Goal: Information Seeking & Learning: Learn about a topic

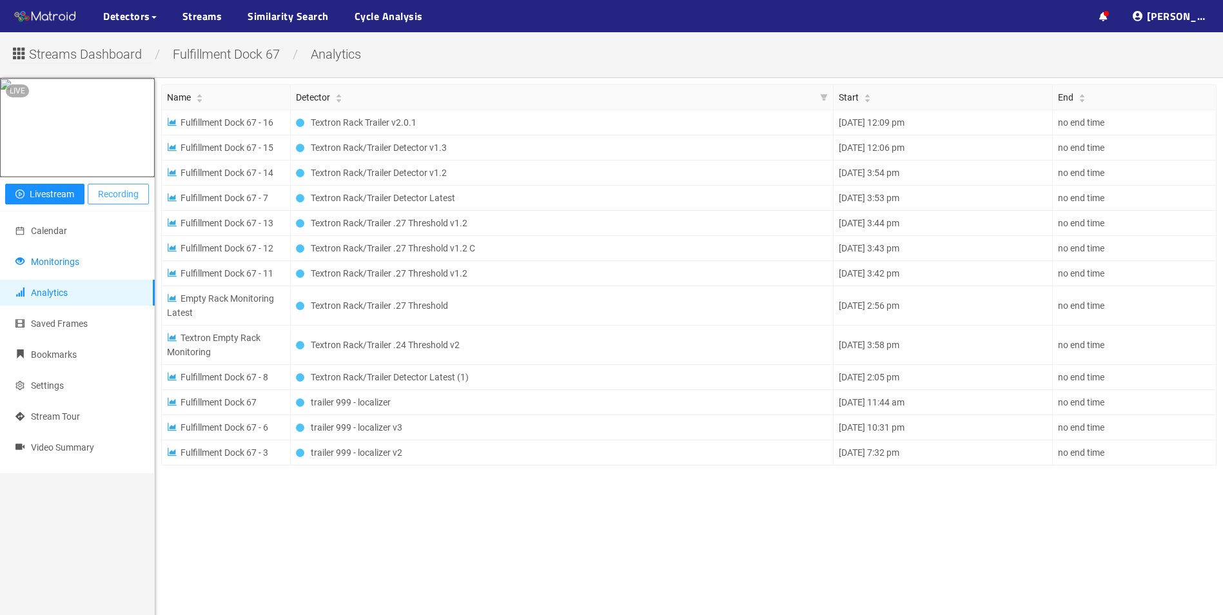
drag, startPoint x: 55, startPoint y: 279, endPoint x: 114, endPoint y: 212, distance: 88.6
drag, startPoint x: 114, startPoint y: 212, endPoint x: 46, endPoint y: 251, distance: 78.3
drag, startPoint x: 46, startPoint y: 251, endPoint x: 204, endPoint y: 17, distance: 282.5
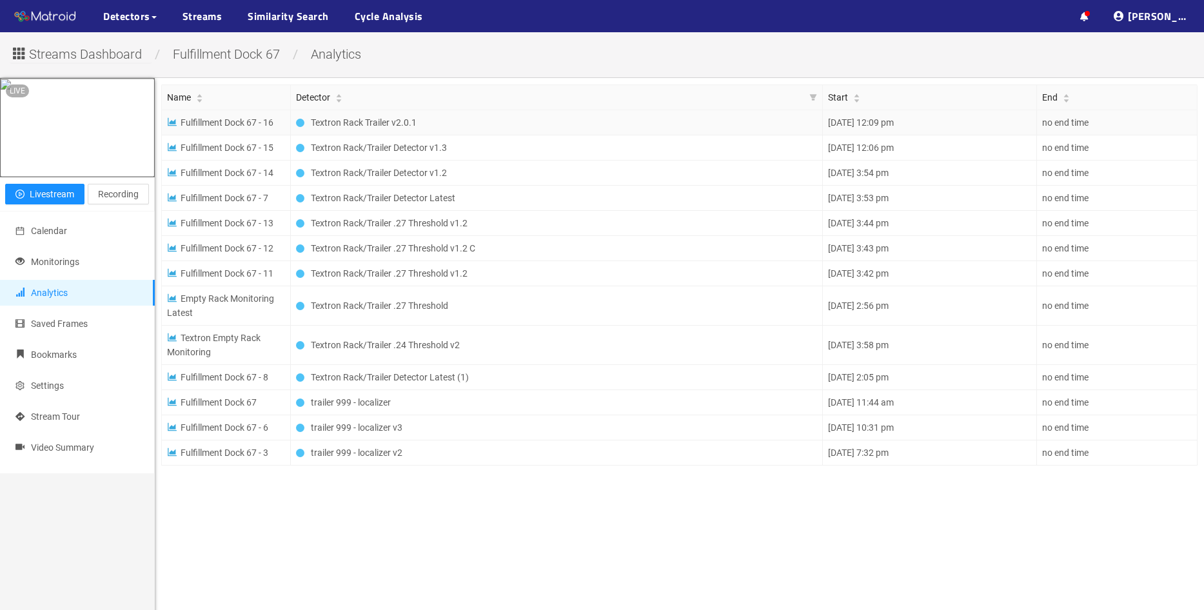
click at [239, 126] on span "Fulfillment Dock 67 - 16" at bounding box center [220, 122] width 106 height 10
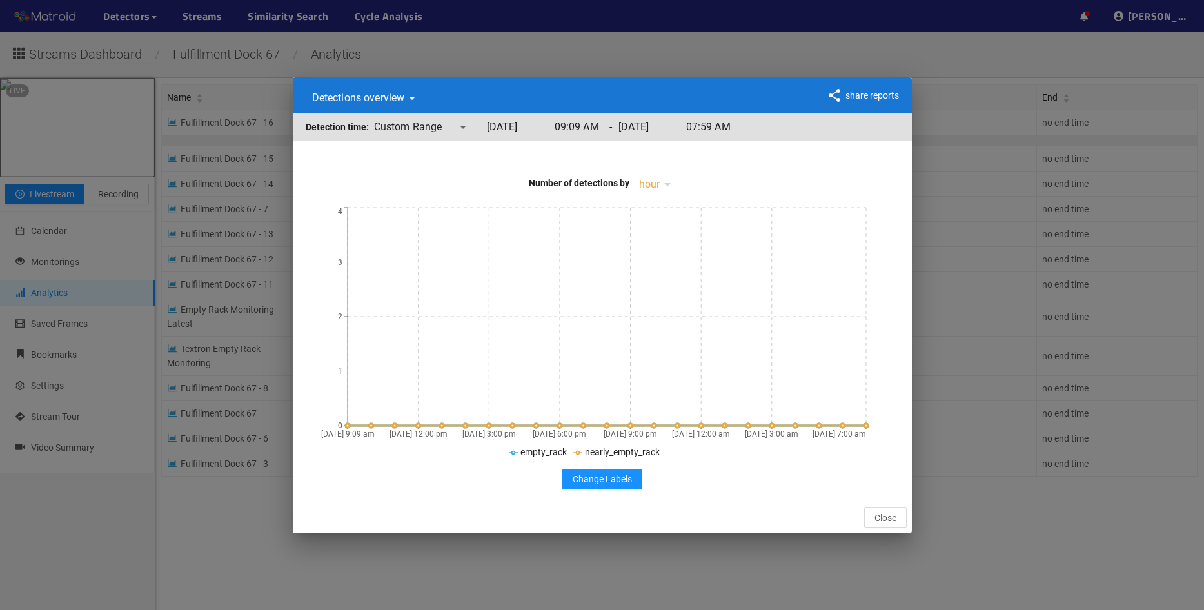
click at [504, 122] on input "10/13/2025" at bounding box center [519, 127] width 64 height 21
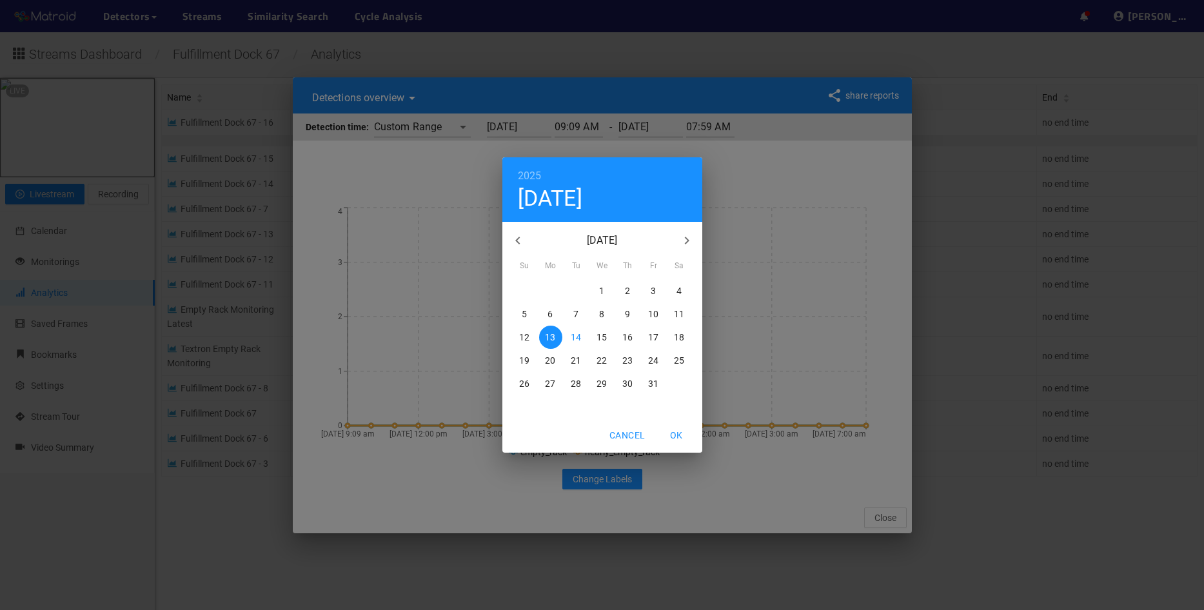
click at [598, 292] on span "1" at bounding box center [602, 290] width 23 height 13
click at [512, 242] on icon "button" at bounding box center [517, 240] width 15 height 15
click at [553, 384] on p "29" at bounding box center [550, 383] width 10 height 13
click at [681, 242] on icon "button" at bounding box center [686, 240] width 15 height 15
click at [627, 315] on p "9" at bounding box center [627, 314] width 5 height 13
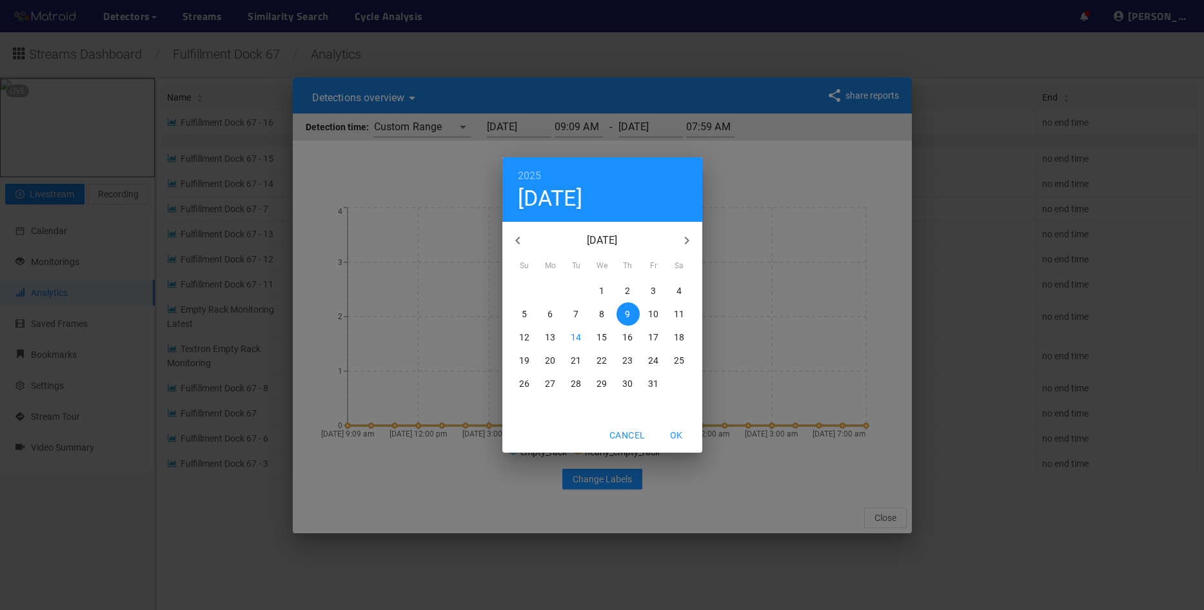
click at [677, 430] on span "OK" at bounding box center [676, 435] width 31 height 16
type input "10/09/2025"
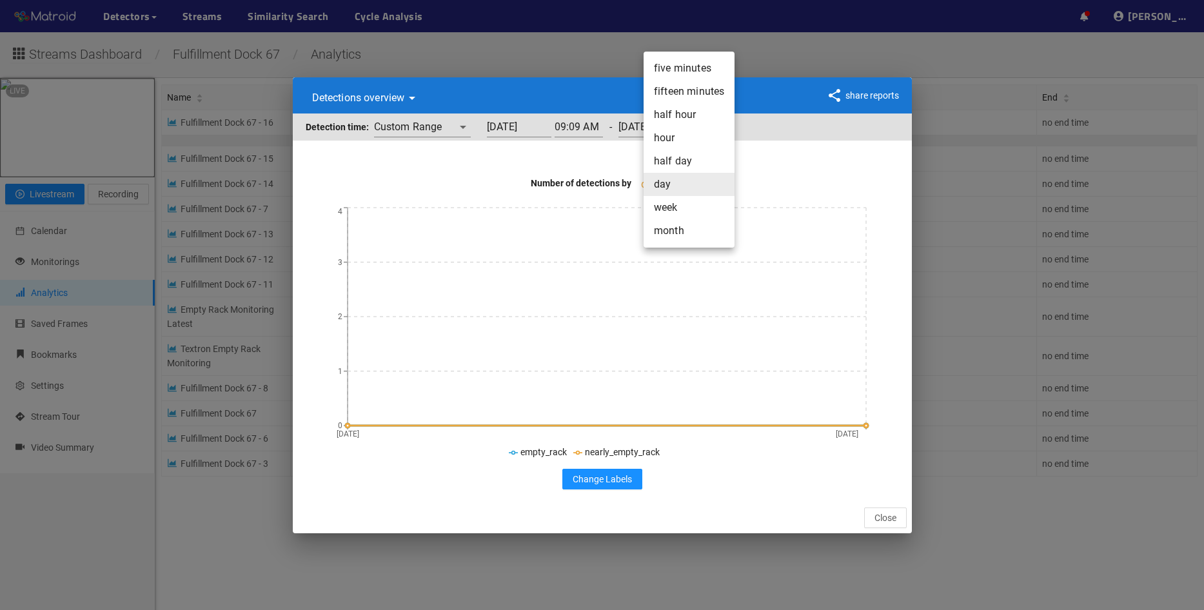
click at [664, 185] on body "··· Detectors ··· Streams ··· Similarity Search ··· Cycle Analysis ··· ··· ··· …" at bounding box center [602, 305] width 1204 height 610
click at [565, 157] on div at bounding box center [602, 305] width 1204 height 610
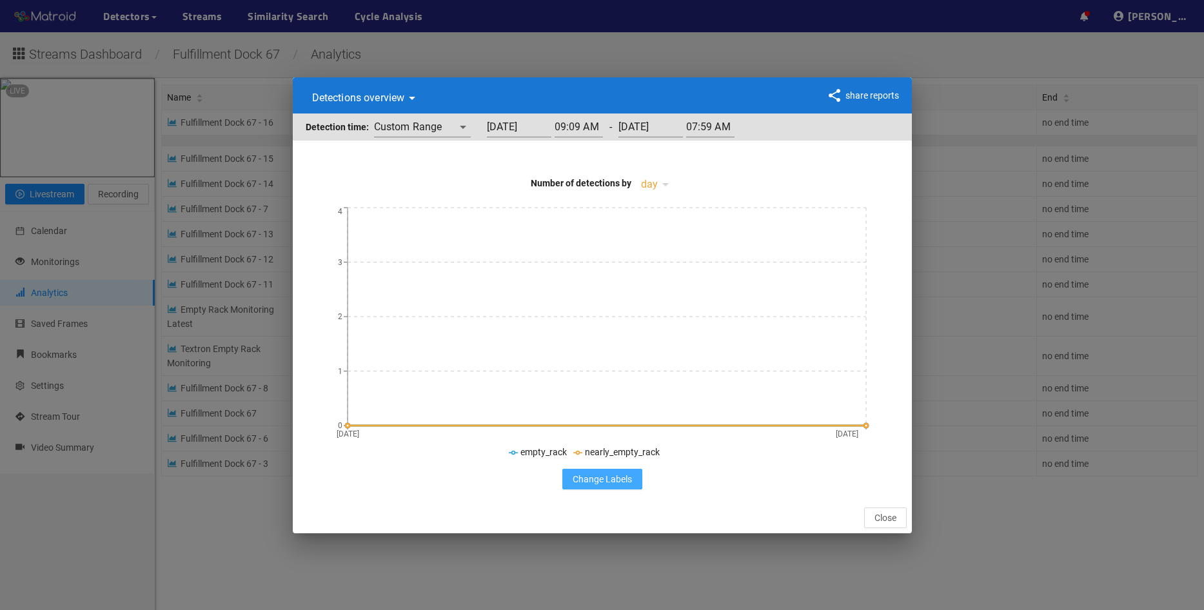
click at [622, 479] on span "Change Labels" at bounding box center [602, 479] width 59 height 14
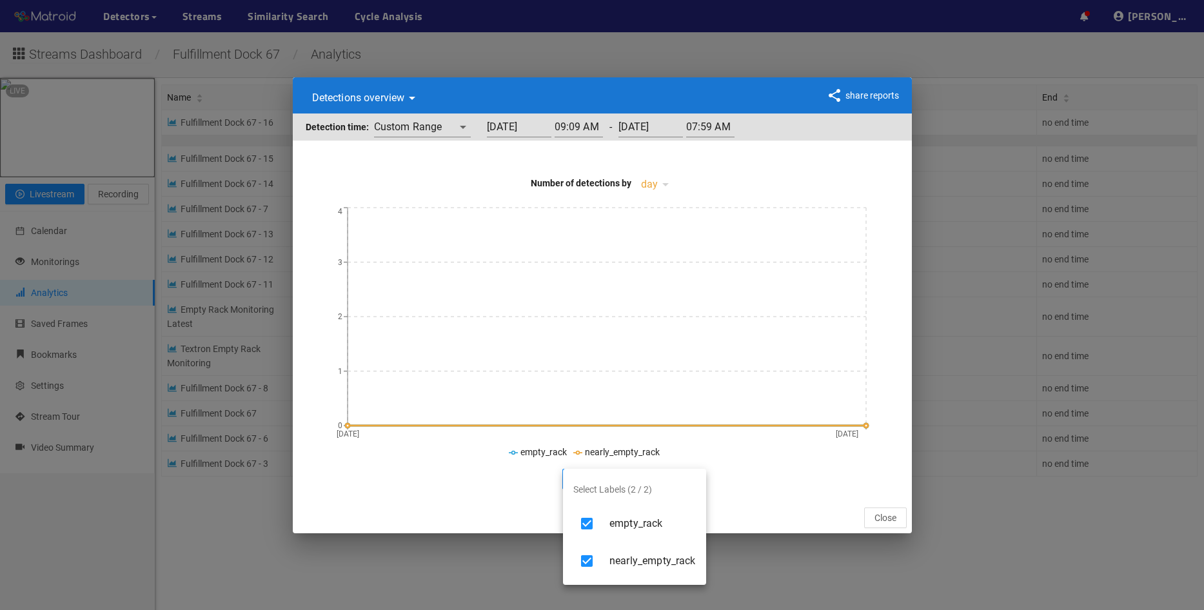
click at [792, 497] on div at bounding box center [602, 305] width 1204 height 610
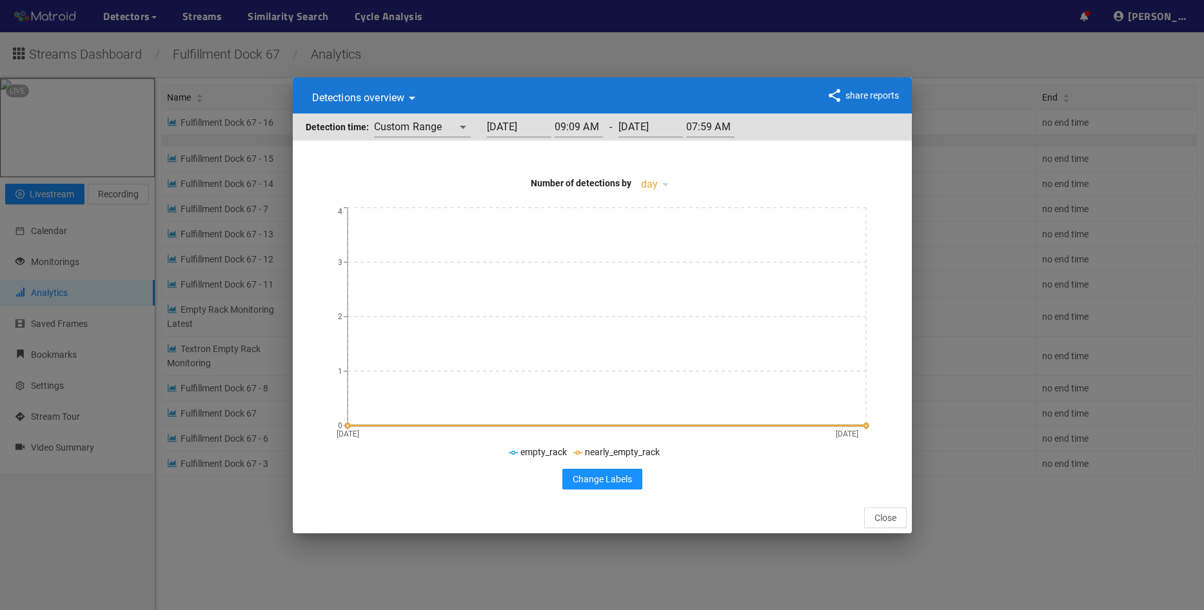
click at [734, 120] on input "07:59 AM" at bounding box center [710, 127] width 48 height 21
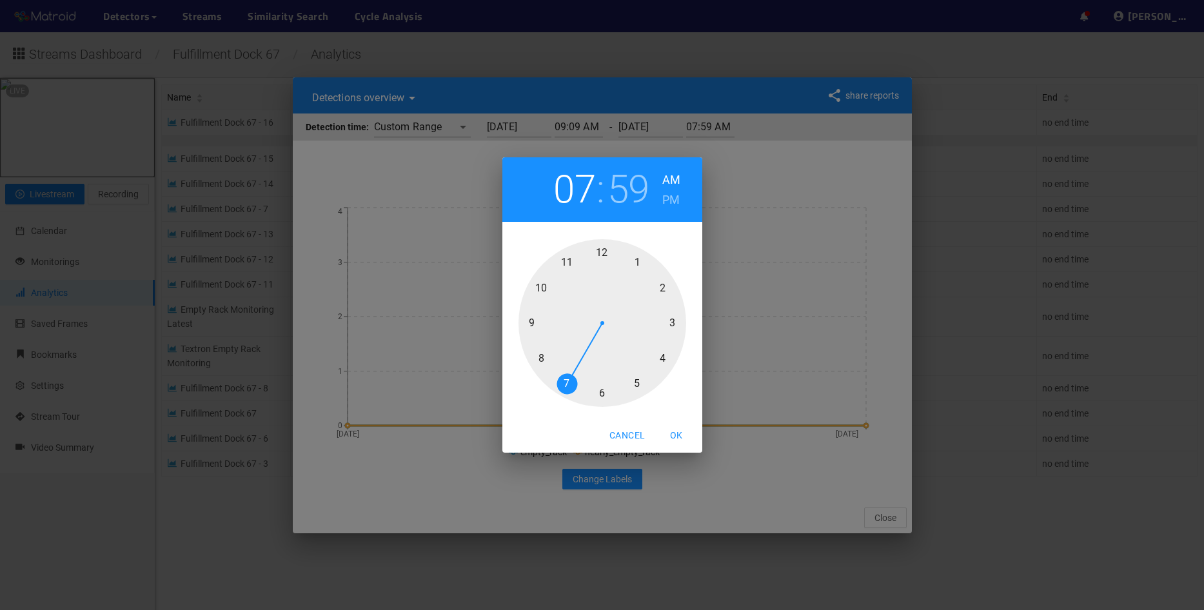
click at [675, 435] on span "OK" at bounding box center [676, 435] width 31 height 16
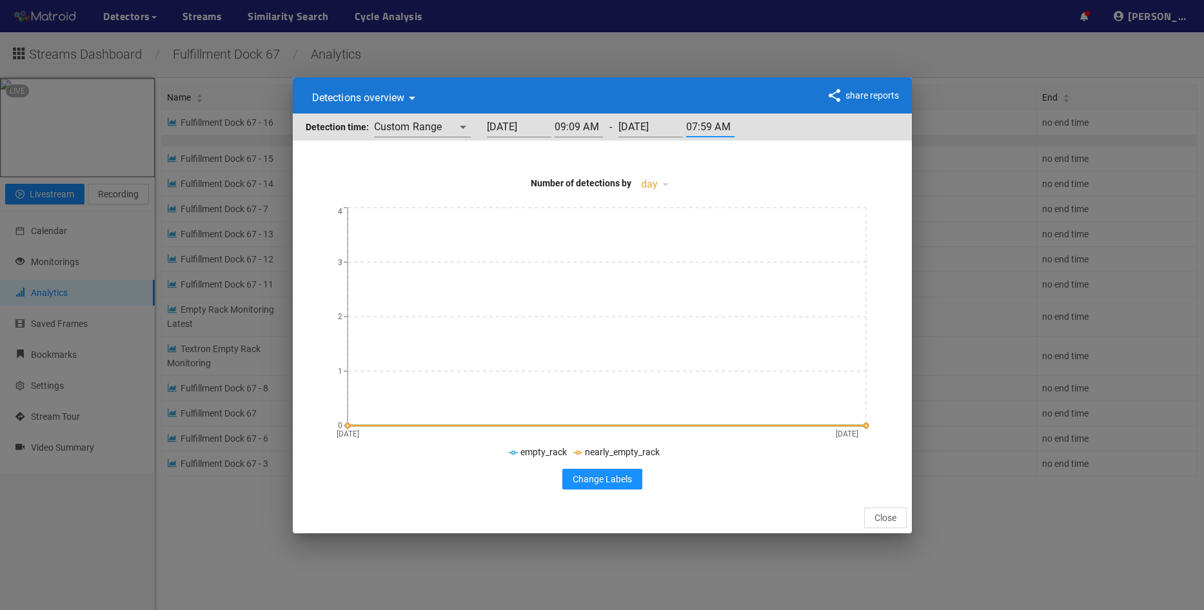
click at [346, 424] on circle at bounding box center [348, 426] width 4 height 4
click at [433, 124] on body "··· Detectors ··· Streams ··· Similarity Search ··· Cycle Analysis ··· ··· ··· …" at bounding box center [602, 305] width 1204 height 610
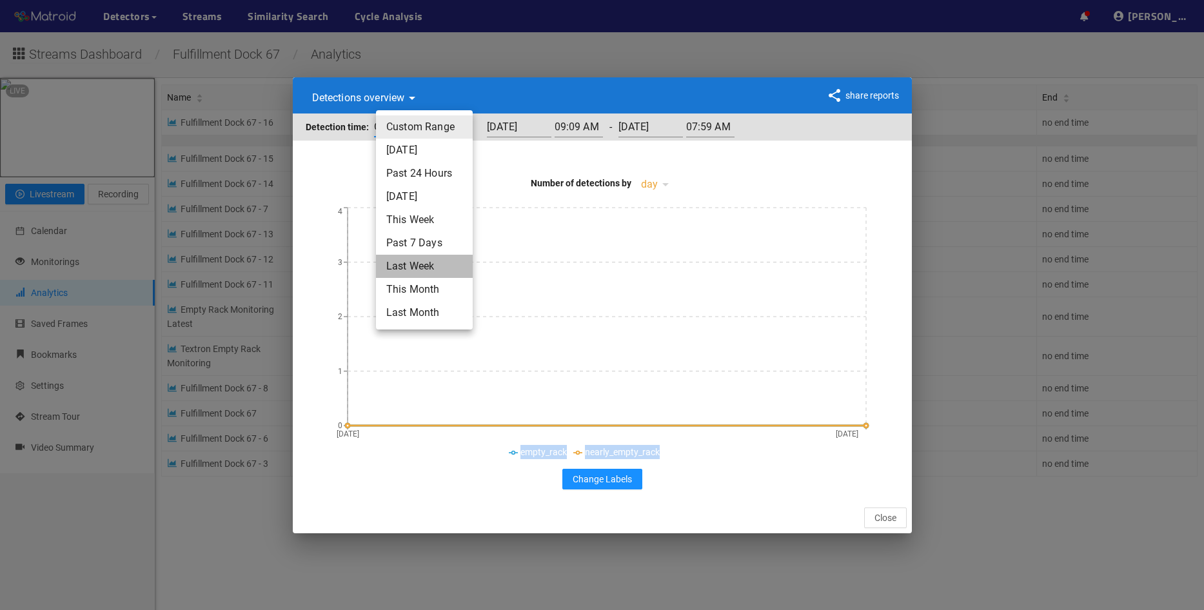
click at [421, 264] on li "Last Week" at bounding box center [424, 266] width 97 height 23
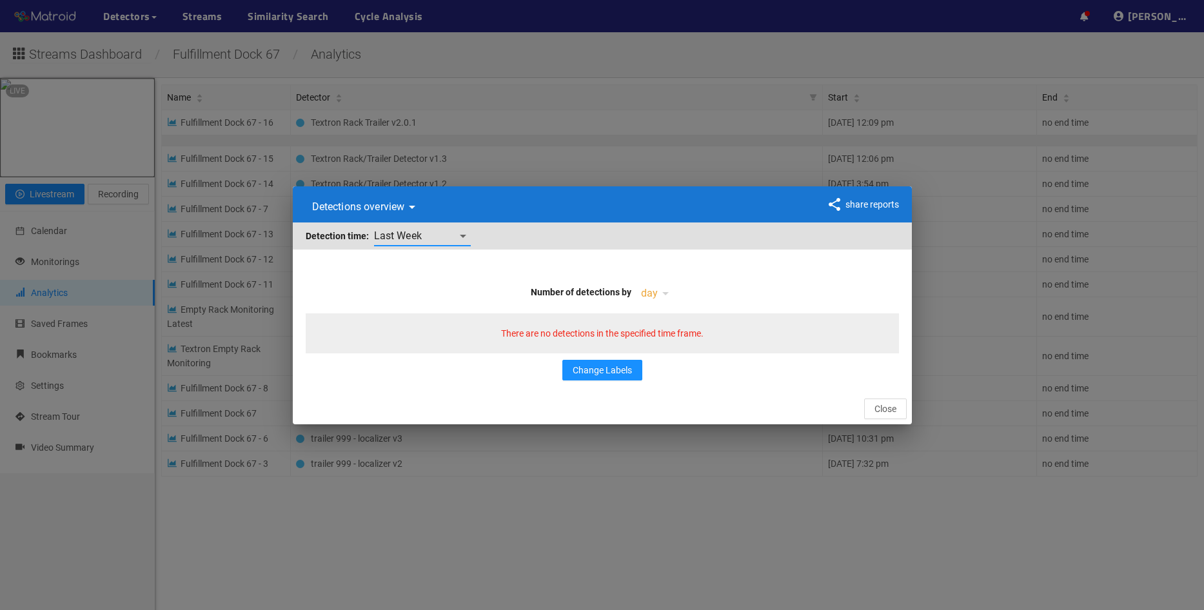
click at [418, 237] on body "··· Detectors ··· Streams ··· Similarity Search ··· Cycle Analysis ··· ··· ··· …" at bounding box center [602, 305] width 1204 height 610
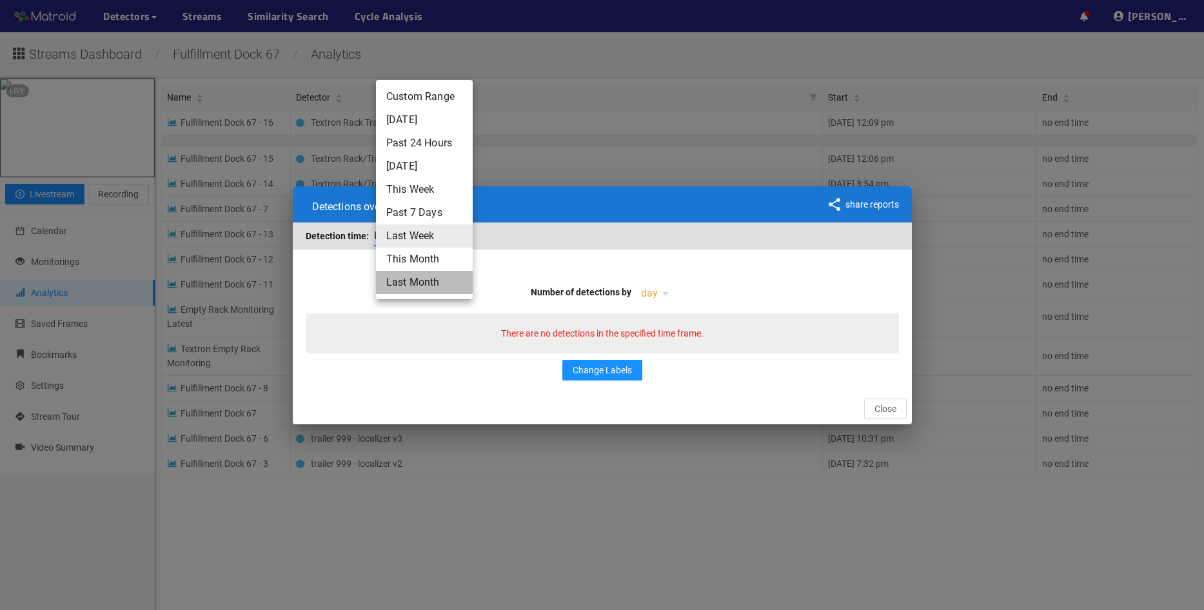
click at [415, 281] on li "Last Month" at bounding box center [424, 282] width 97 height 23
type input "lastMonth"
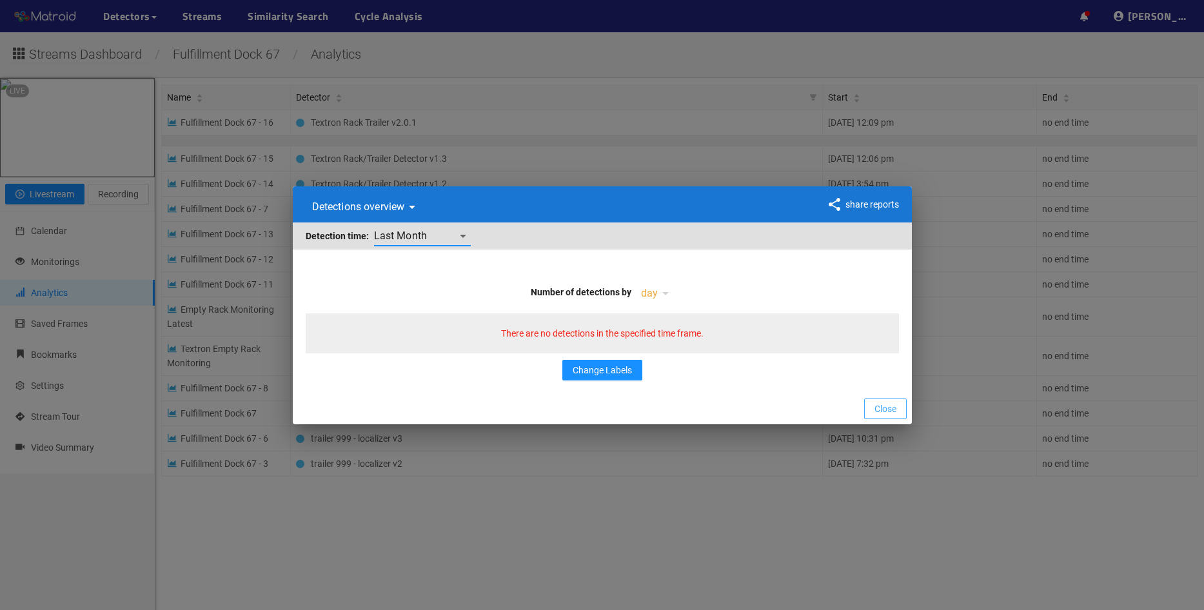
click at [886, 410] on span "Close" at bounding box center [885, 409] width 22 height 14
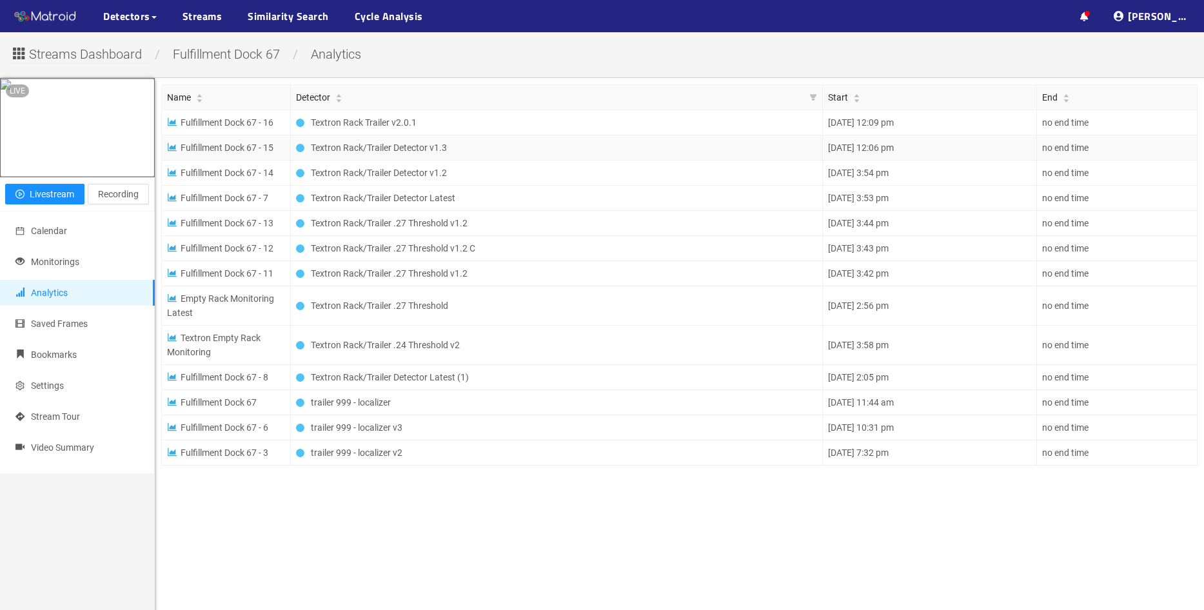
click at [255, 148] on span "Fulfillment Dock 67 - 15" at bounding box center [220, 147] width 106 height 10
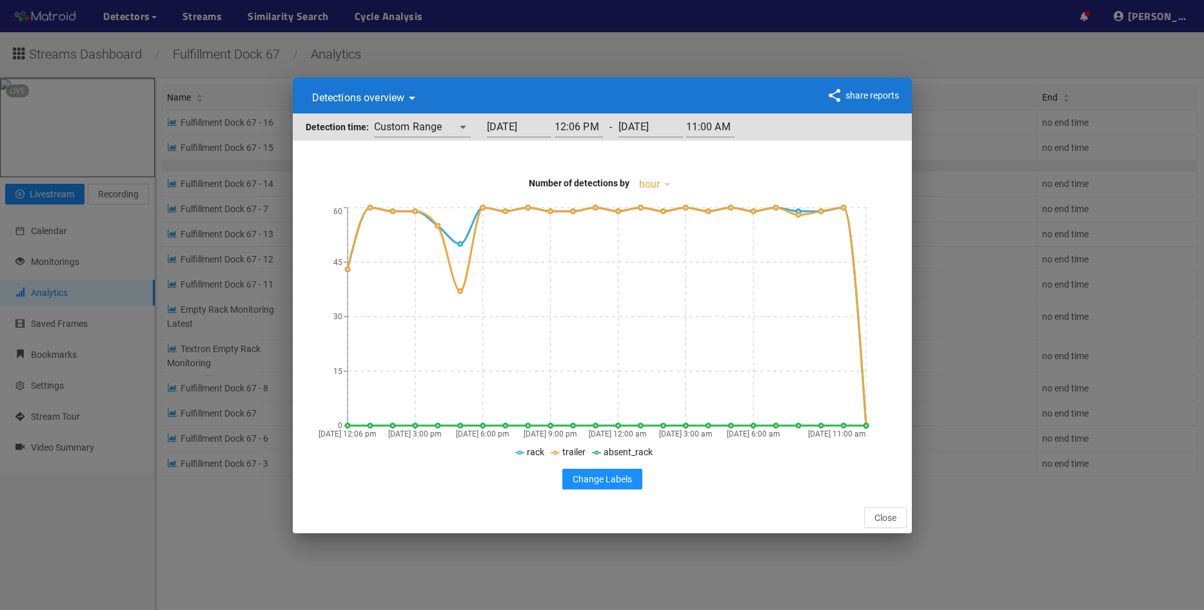
click at [697, 35] on div "Detections overview detectionsByTime share reports Detection time: Custom Range…" at bounding box center [602, 305] width 1204 height 610
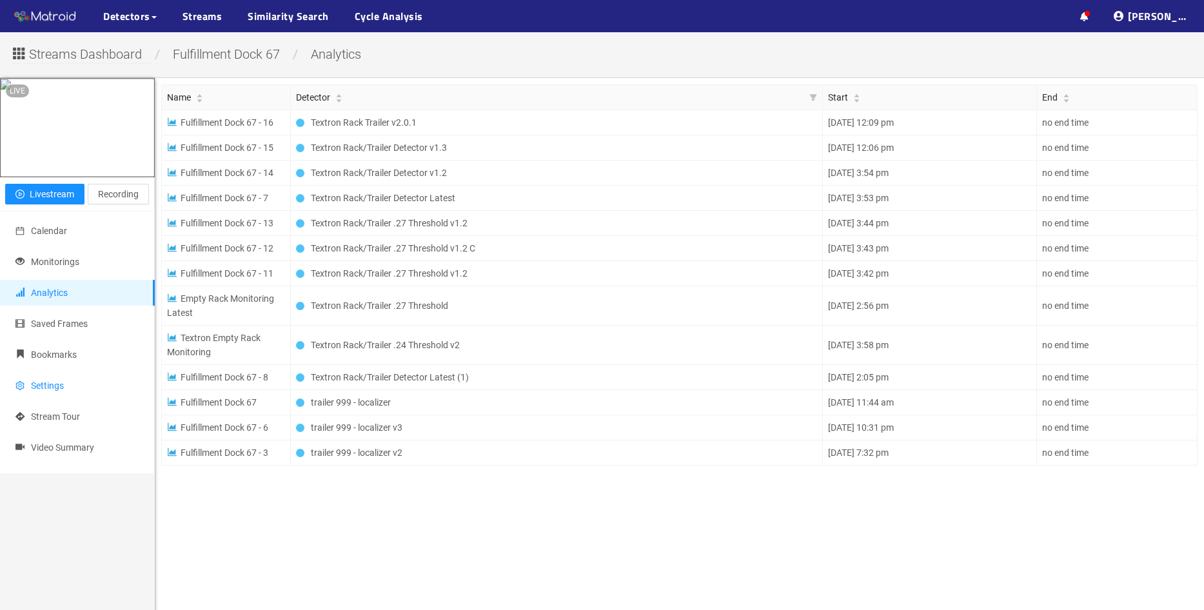
click at [60, 391] on span "Settings" at bounding box center [47, 385] width 33 height 10
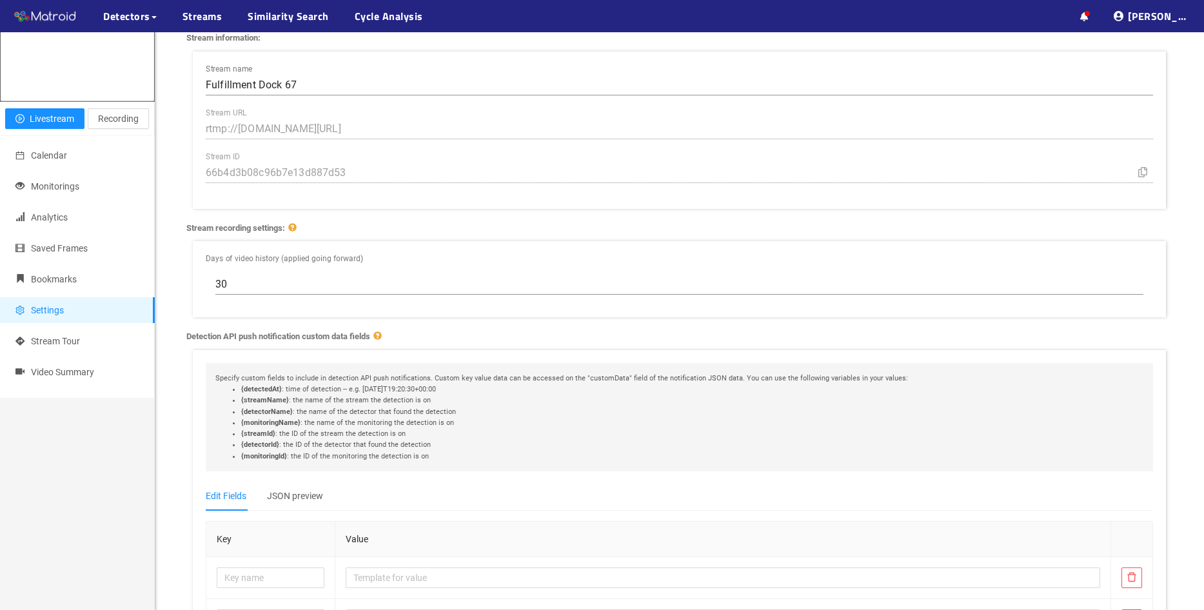
scroll to position [54, 0]
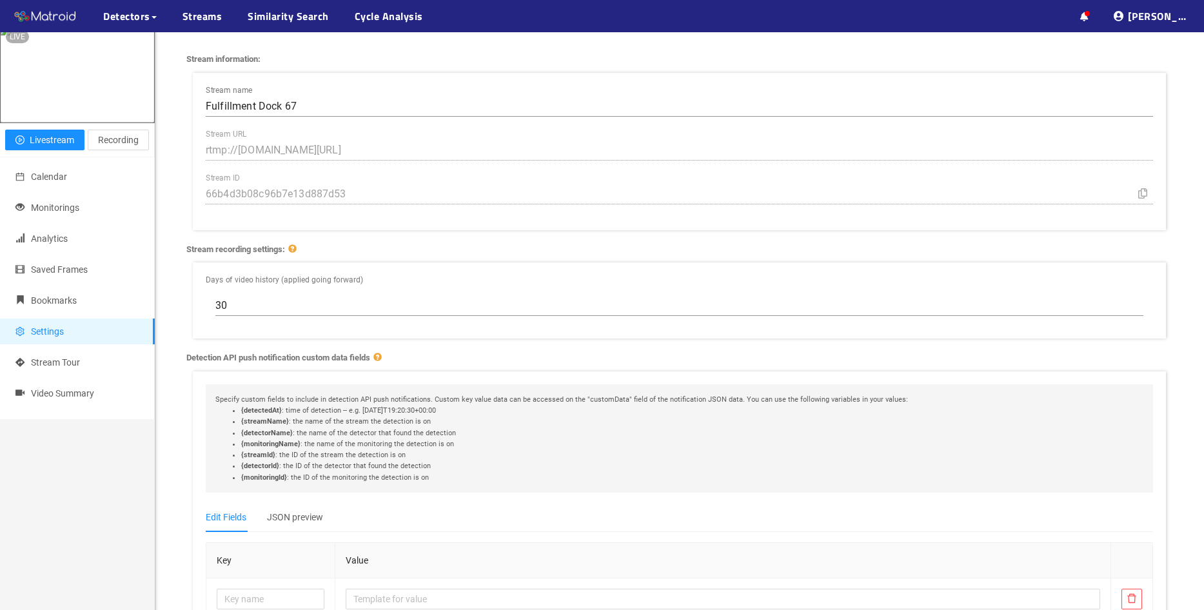
click at [683, 432] on li "{detectorName} : the name of the detector that found the detection" at bounding box center [692, 432] width 902 height 11
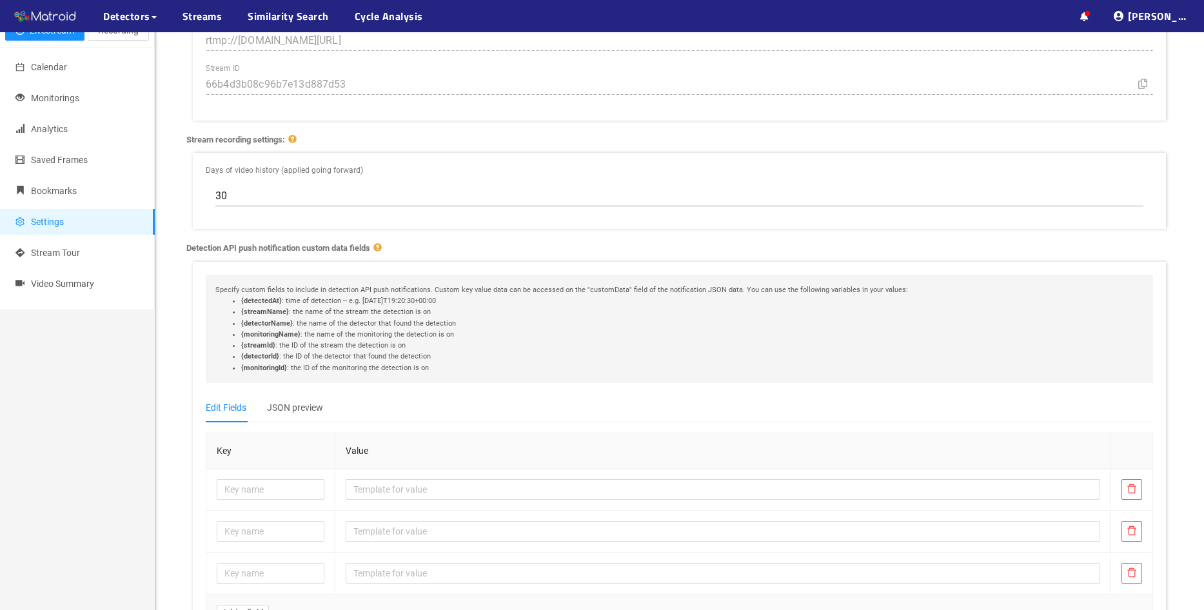
scroll to position [0, 0]
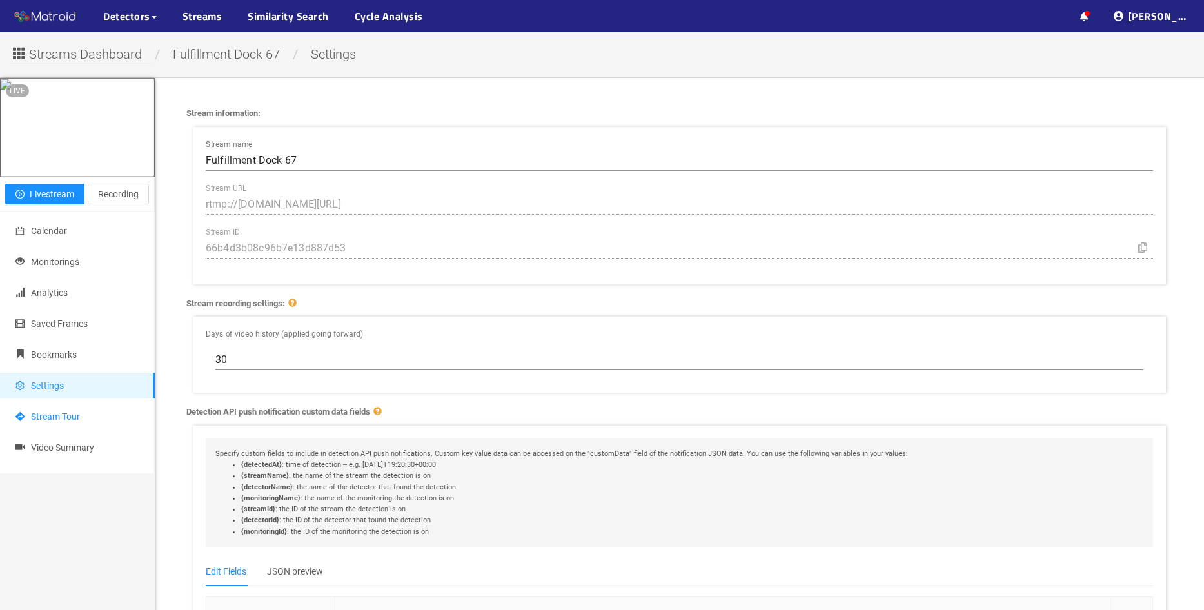
click at [62, 422] on link "Stream Tour" at bounding box center [47, 416] width 64 height 10
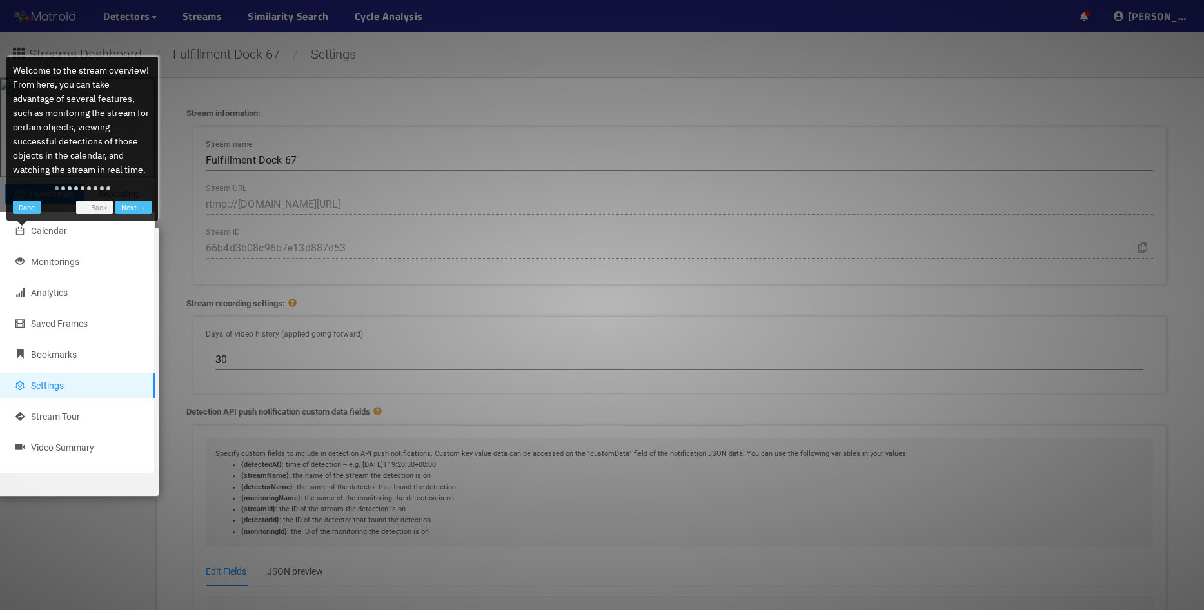
click at [67, 533] on div at bounding box center [602, 305] width 1204 height 610
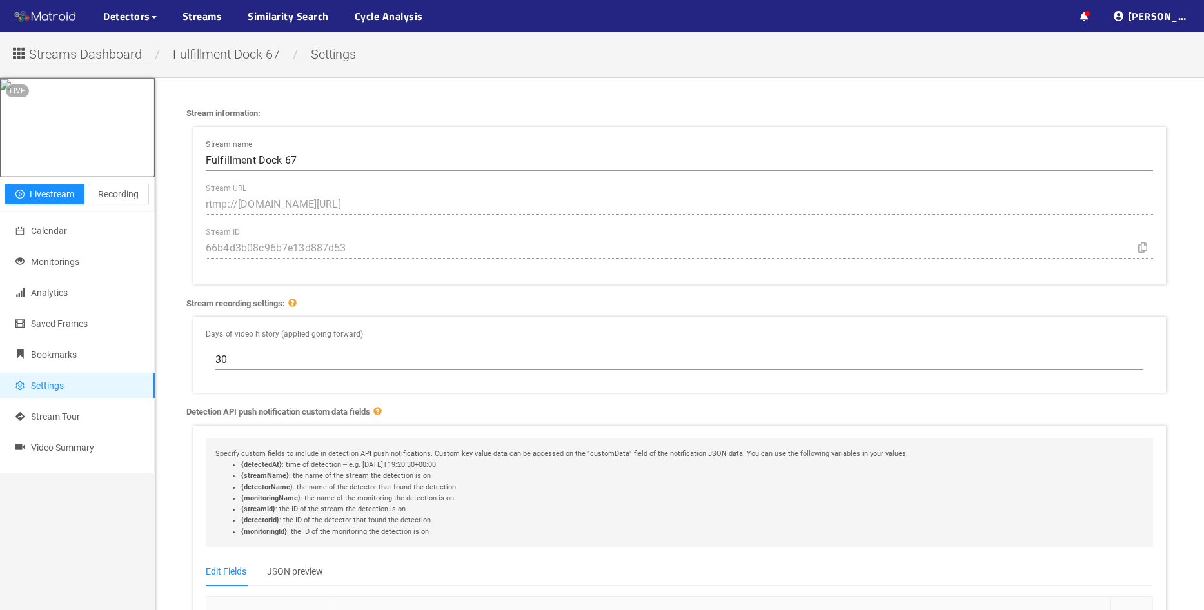
click at [70, 466] on div at bounding box center [602, 305] width 1204 height 610
click at [70, 453] on span "Video Summary" at bounding box center [62, 447] width 63 height 10
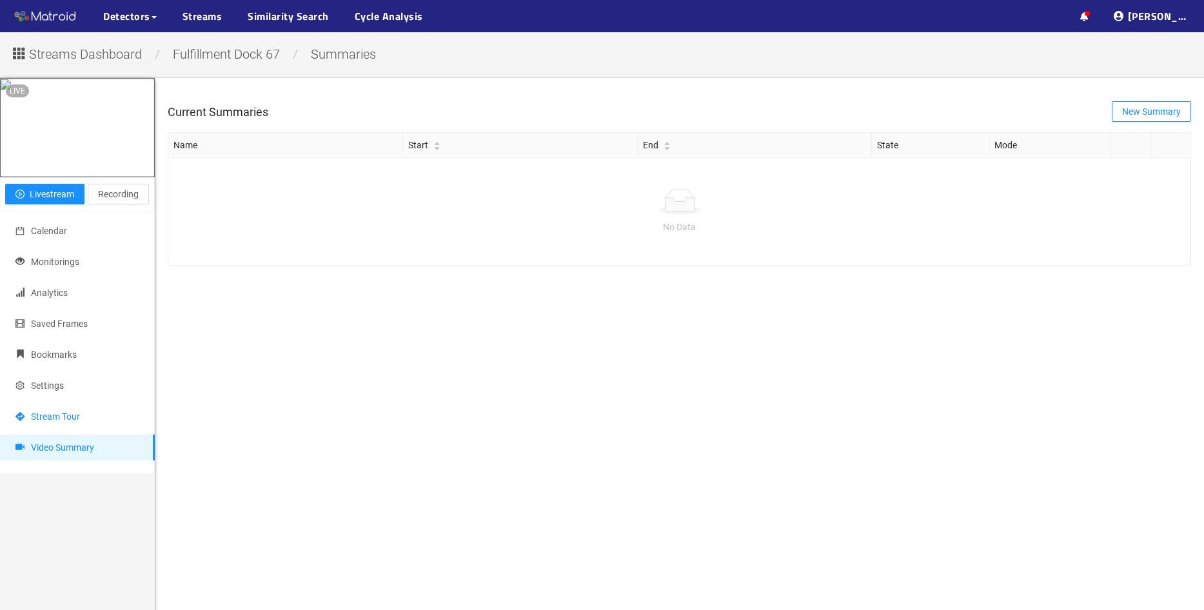
click at [71, 422] on link "Stream Tour" at bounding box center [47, 416] width 64 height 10
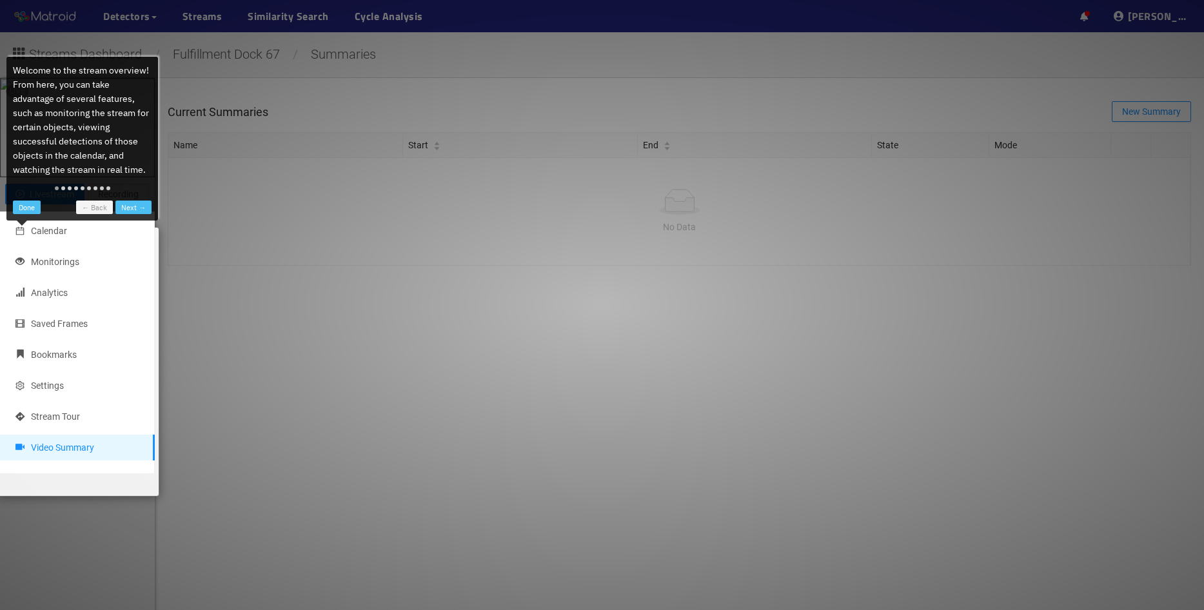
click at [367, 454] on div at bounding box center [602, 305] width 1204 height 610
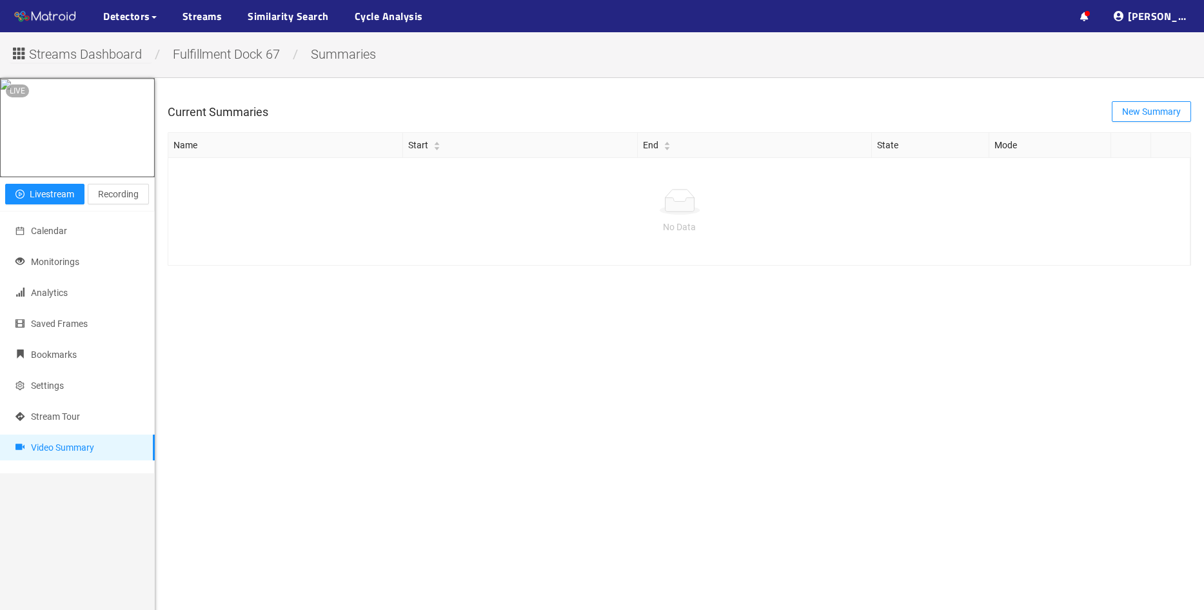
click at [232, 56] on span "Fulfillment Dock 67" at bounding box center [226, 53] width 126 height 15
click at [1104, 18] on ul "··· ··· Shared T. ···" at bounding box center [1135, 16] width 137 height 32
click at [1101, 17] on ul "··· ··· Shared T. ···" at bounding box center [1135, 16] width 137 height 32
click at [1088, 14] on icon at bounding box center [1084, 16] width 8 height 9
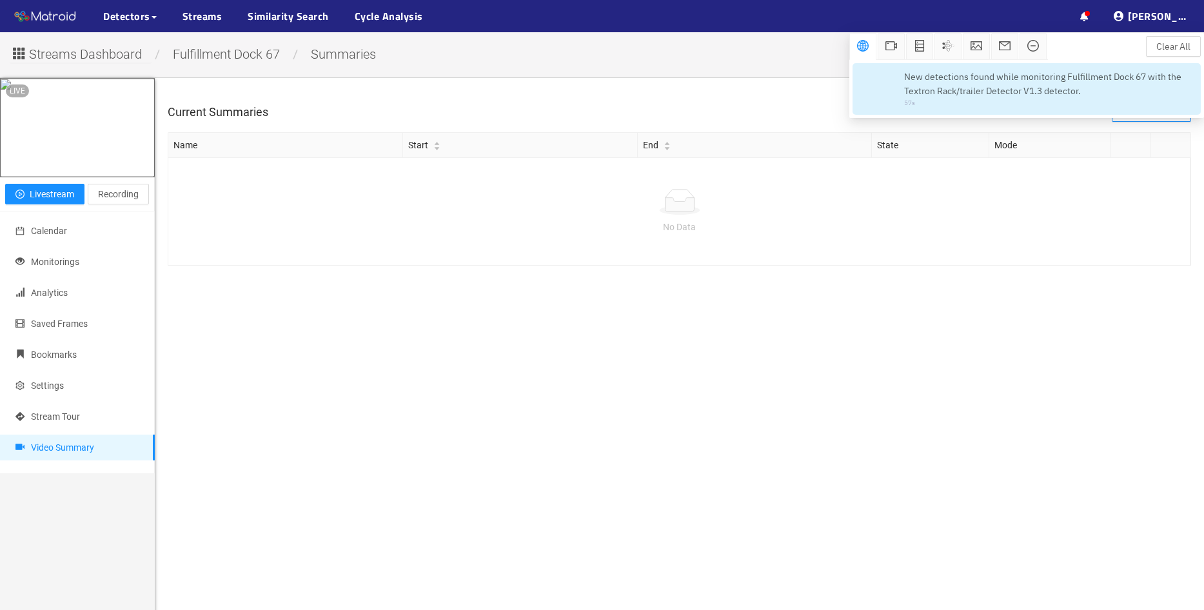
click at [1043, 79] on span "New detections found while monitoring Fulfillment Dock 67 with the Textron Rack…" at bounding box center [1046, 84] width 284 height 28
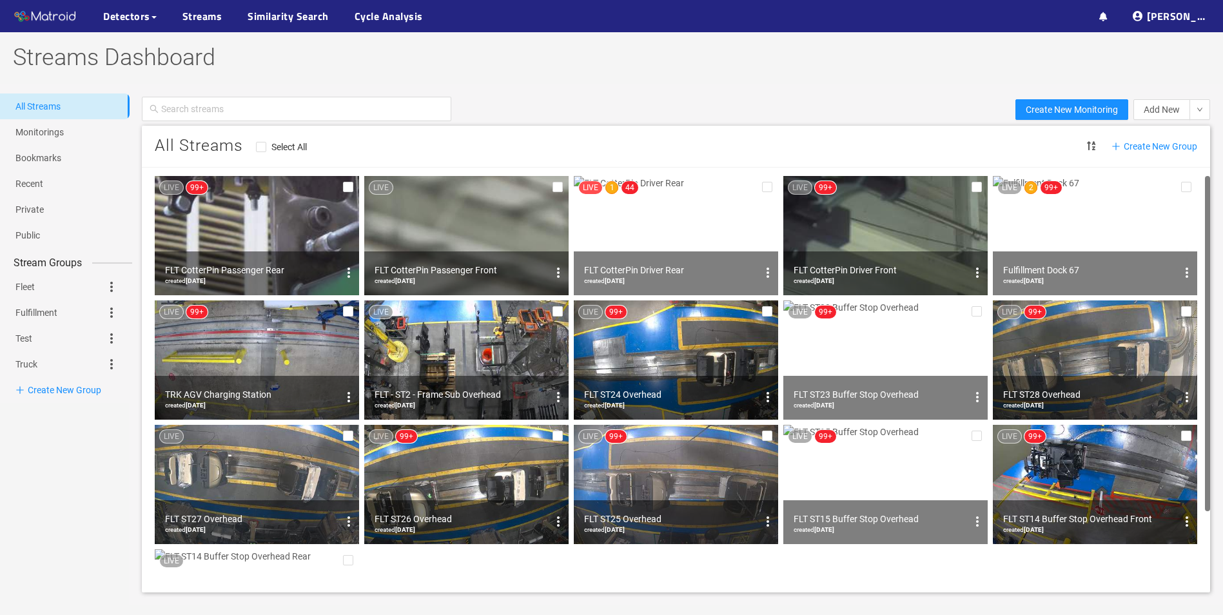
click at [1154, 239] on img at bounding box center [1095, 235] width 204 height 119
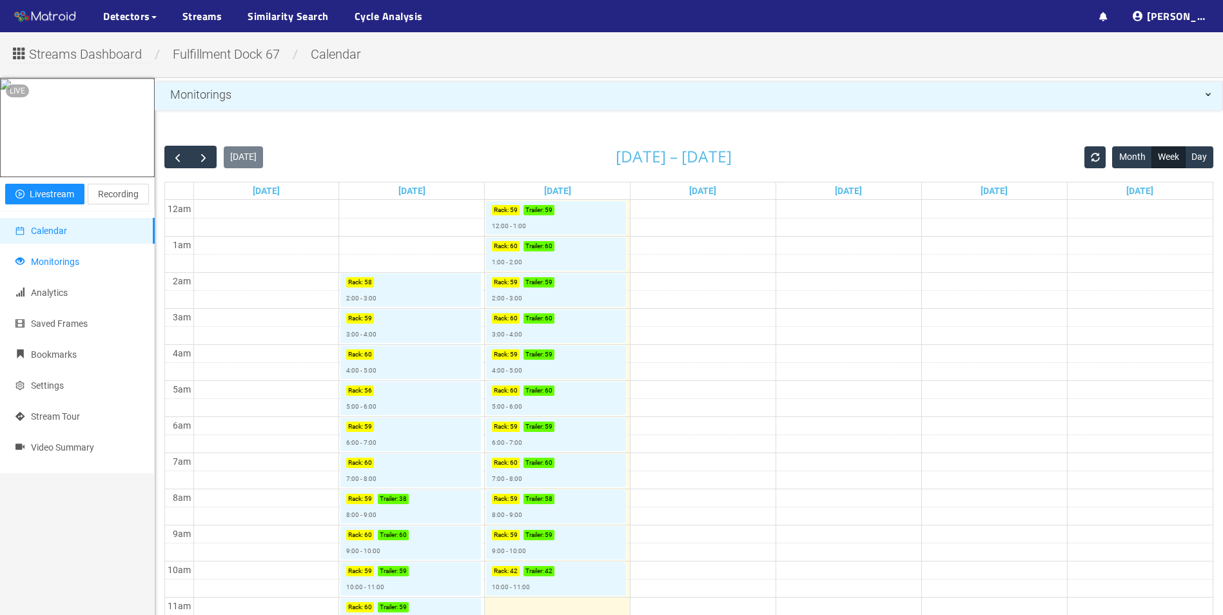
click at [88, 275] on li "Monitorings" at bounding box center [77, 262] width 155 height 26
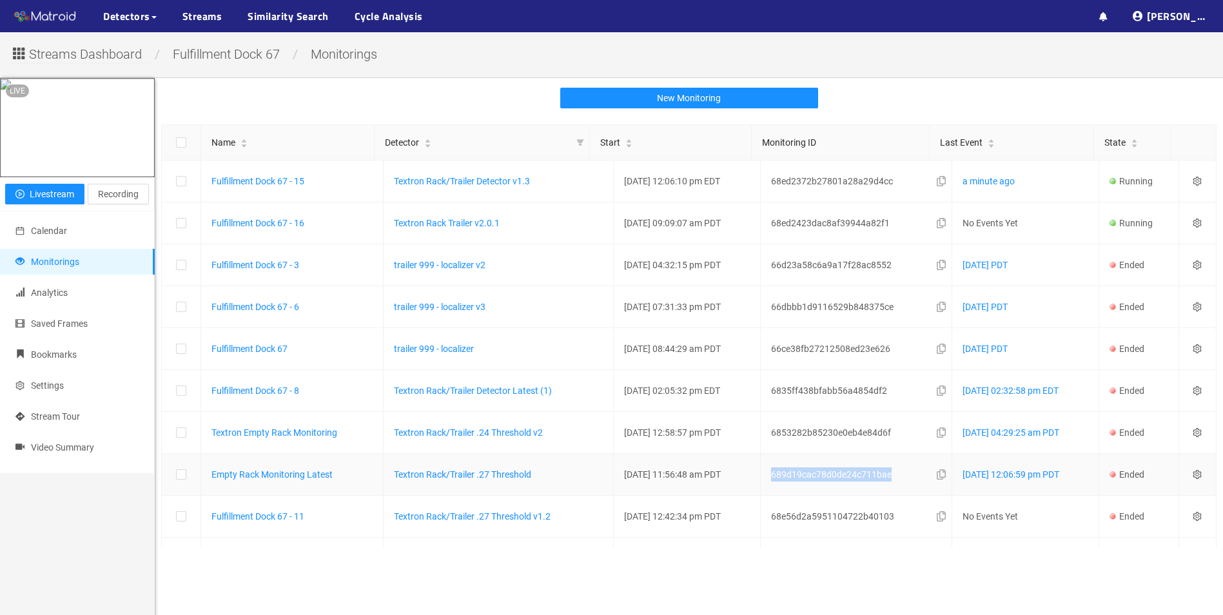
drag, startPoint x: 877, startPoint y: 476, endPoint x: 764, endPoint y: 483, distance: 113.7
click at [771, 483] on div "689d19cac78d0de24c711bae" at bounding box center [861, 474] width 181 height 21
drag, startPoint x: 764, startPoint y: 483, endPoint x: 854, endPoint y: 560, distance: 118.9
click at [854, 560] on main "New Monitoring Name Detector Start Monitoring ID Last Event State Fulfillment D…" at bounding box center [689, 385] width 1068 height 615
drag, startPoint x: 881, startPoint y: 222, endPoint x: 764, endPoint y: 222, distance: 117.3
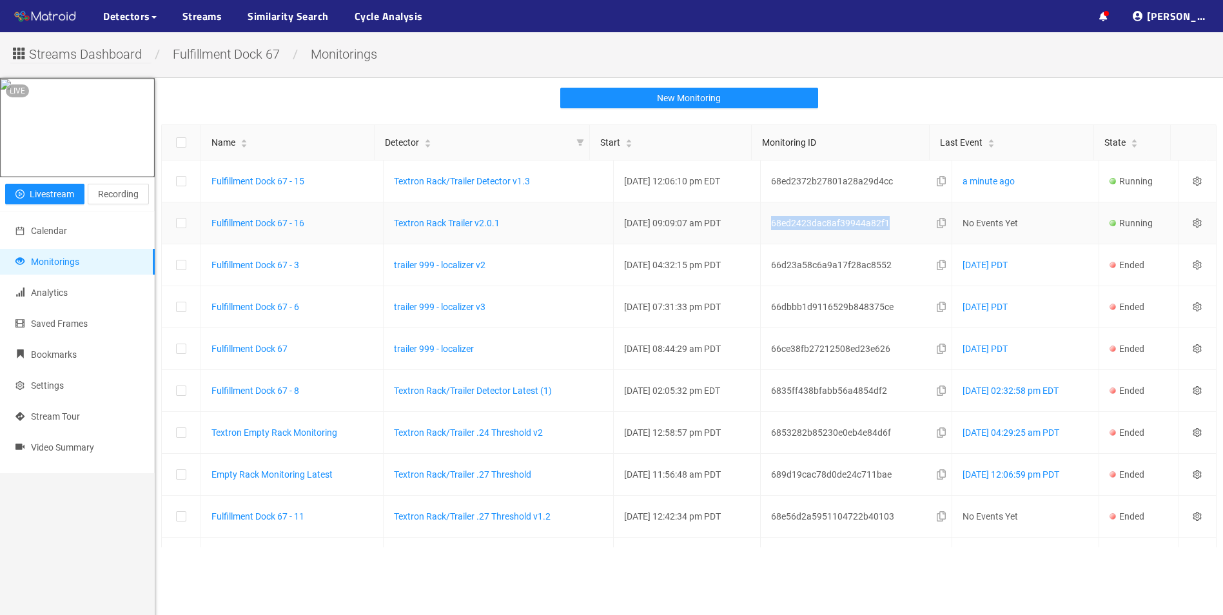
click at [771, 222] on div "68ed2423dac8af39944a82f1" at bounding box center [861, 223] width 181 height 21
copy span "68ed2423dac8af39944a82f1"
click at [436, 227] on link "Textron Rack Trailer v2.0.1" at bounding box center [447, 223] width 106 height 10
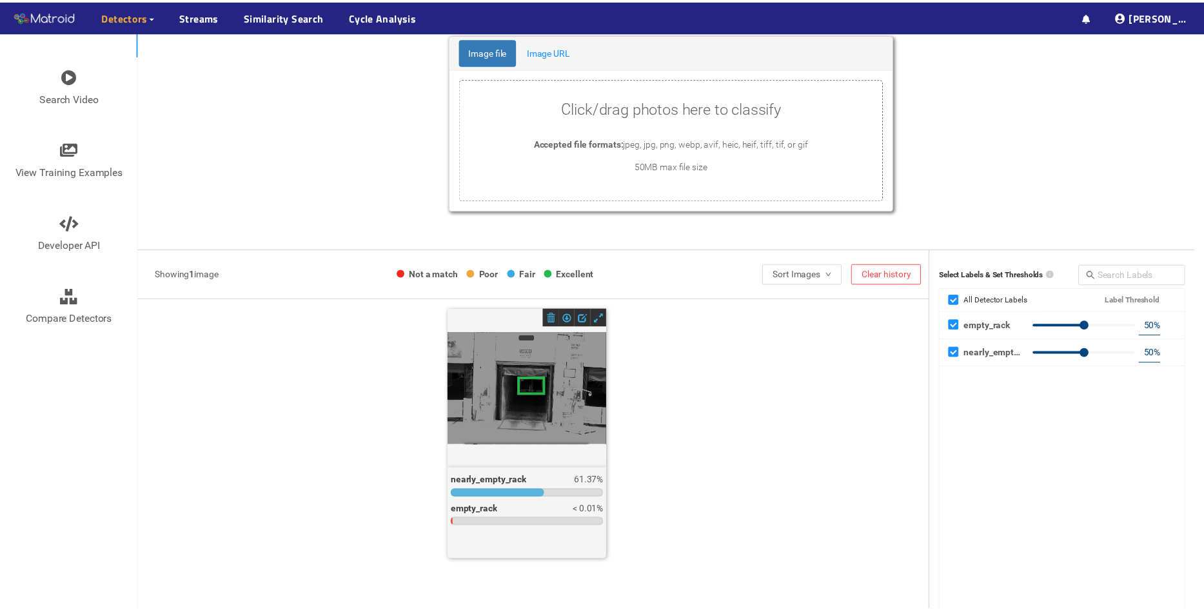
scroll to position [129, 0]
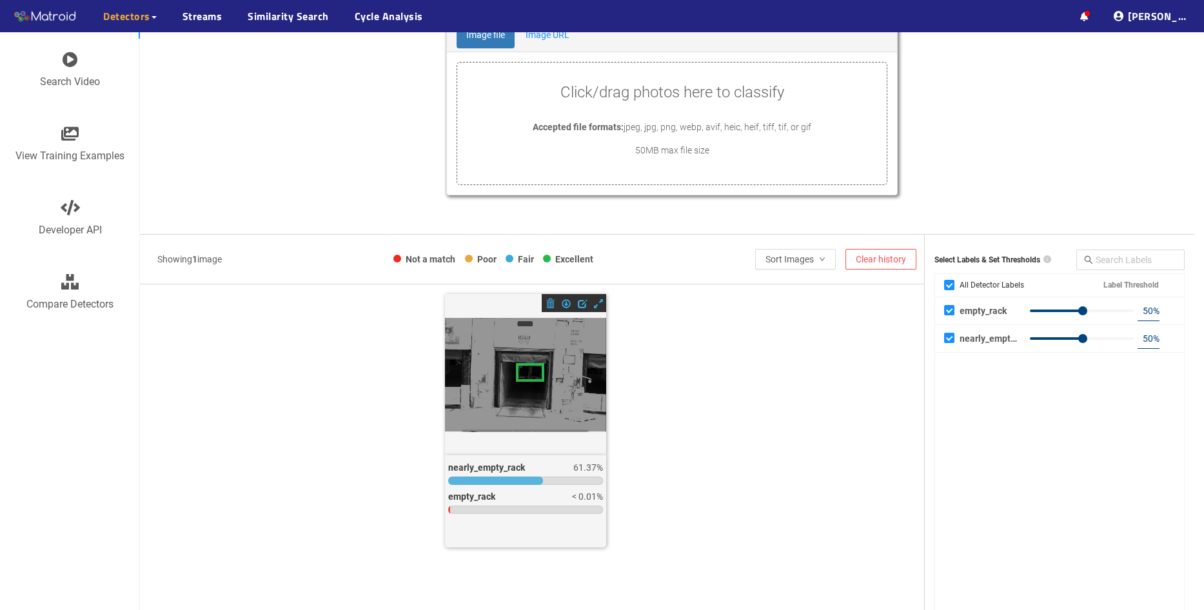
click at [201, 414] on div "nearly_empty_rack 61.37% empty_rack < 0.01%" at bounding box center [532, 439] width 754 height 290
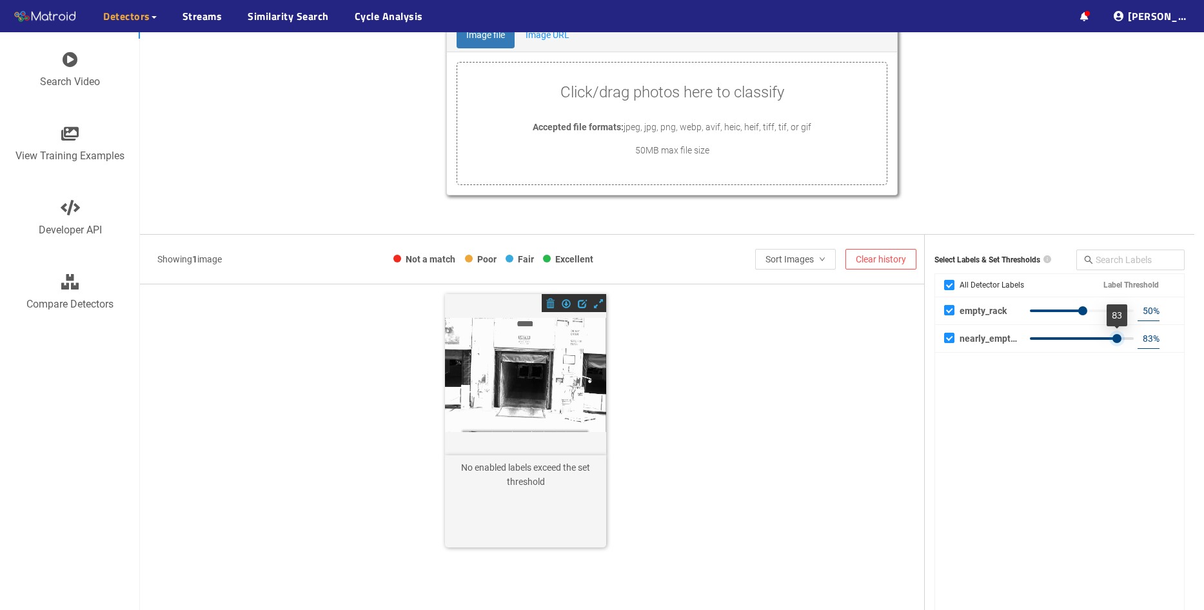
type input "84"
drag, startPoint x: 1086, startPoint y: 337, endPoint x: 1122, endPoint y: 342, distance: 35.8
click at [1122, 342] on div at bounding box center [1082, 339] width 104 height 8
drag, startPoint x: 1082, startPoint y: 310, endPoint x: 1133, endPoint y: 311, distance: 51.6
click at [1133, 311] on div at bounding box center [1133, 310] width 9 height 9
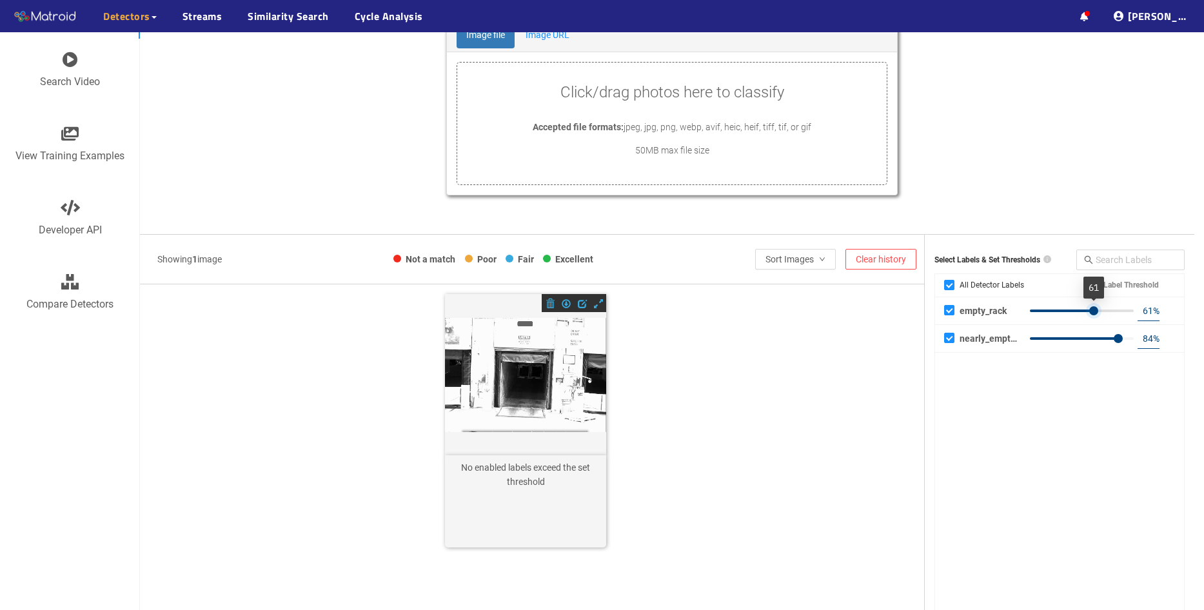
type input "60"
drag, startPoint x: 1133, startPoint y: 311, endPoint x: 1092, endPoint y: 313, distance: 41.3
click at [1092, 313] on div at bounding box center [1093, 310] width 9 height 9
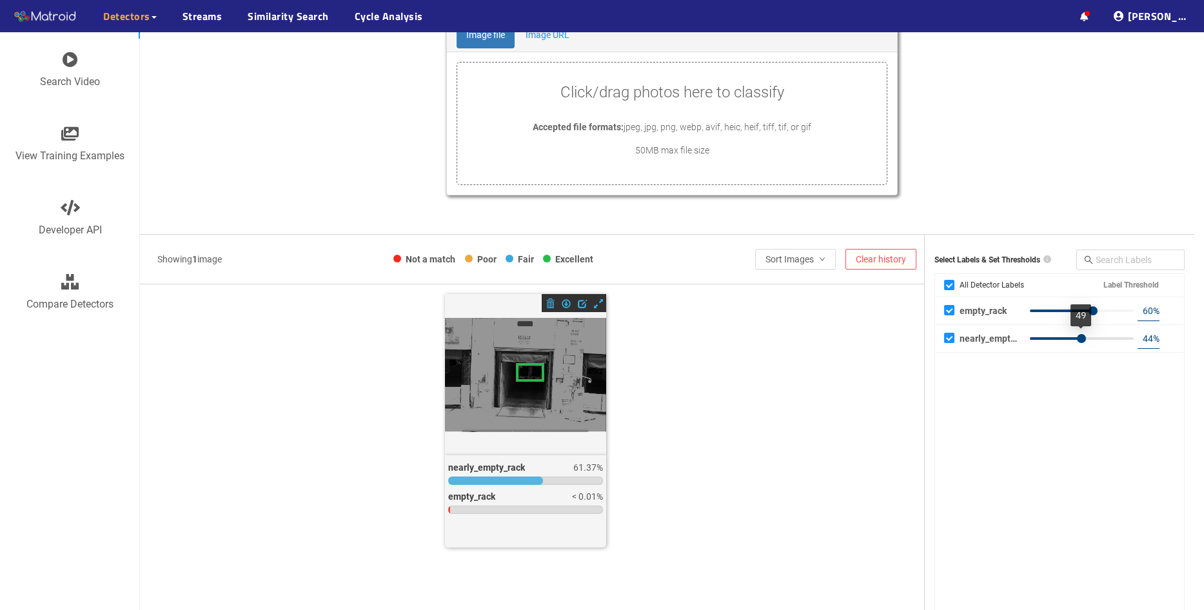
type input "43"
drag, startPoint x: 1122, startPoint y: 339, endPoint x: 1075, endPoint y: 339, distance: 47.7
click at [1075, 339] on div at bounding box center [1082, 339] width 104 height 8
click at [952, 571] on div "empty_rack 60 % nearly_empty_rack 43 %" at bounding box center [1059, 454] width 249 height 315
click at [314, 432] on div "nearly_empty_rack 61.37% empty_rack < 0.01%" at bounding box center [532, 439] width 754 height 290
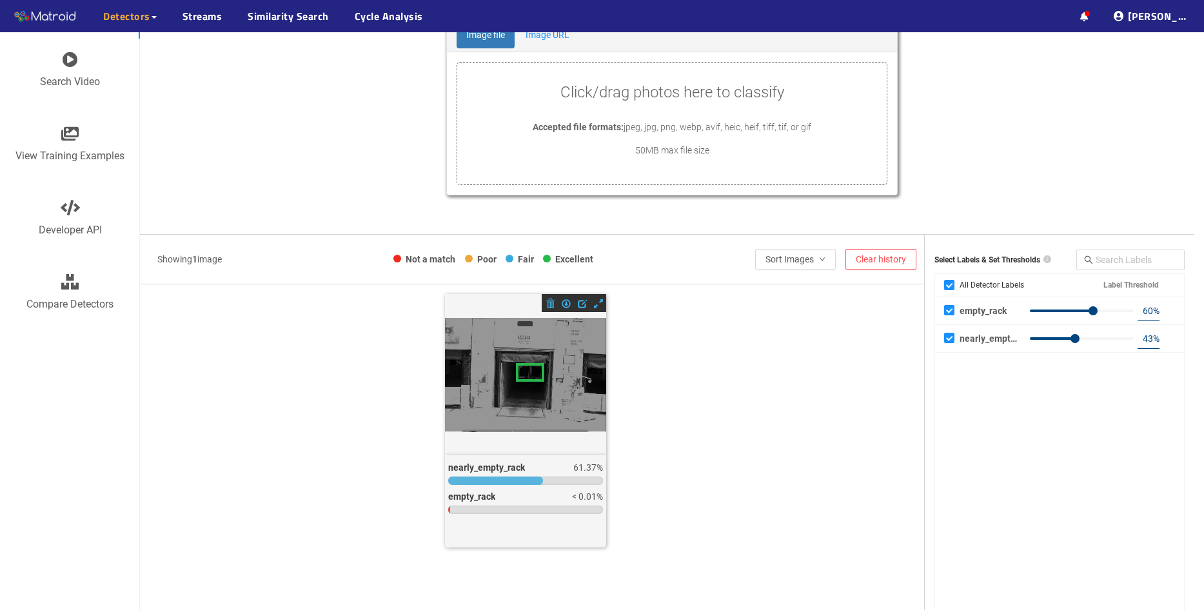
click at [249, 349] on div "nearly_empty_rack 61.37% empty_rack < 0.01%" at bounding box center [532, 439] width 754 height 290
drag, startPoint x: 238, startPoint y: 342, endPoint x: 194, endPoint y: 437, distance: 104.4
click at [194, 437] on div "nearly_empty_rack 61.37% empty_rack < 0.01%" at bounding box center [532, 439] width 754 height 290
click at [726, 362] on div "nearly_empty_rack 61.37% empty_rack < 0.01%" at bounding box center [532, 439] width 754 height 290
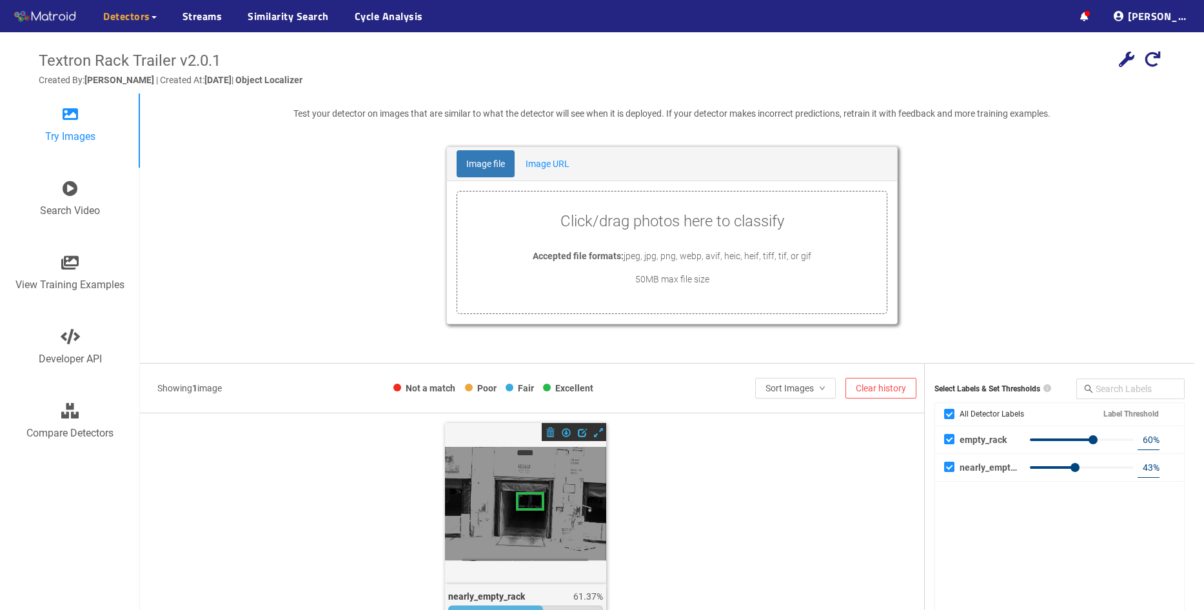
click at [537, 240] on div "Click/drag photos here to classify Accepted file formats: jpeg, jpg, png, webp,…" at bounding box center [671, 253] width 429 height 86
click at [520, 253] on p "Accepted file formats: jpeg, jpg, png, webp, avif, heic, heif, tiff, tif, or gif" at bounding box center [671, 256] width 429 height 14
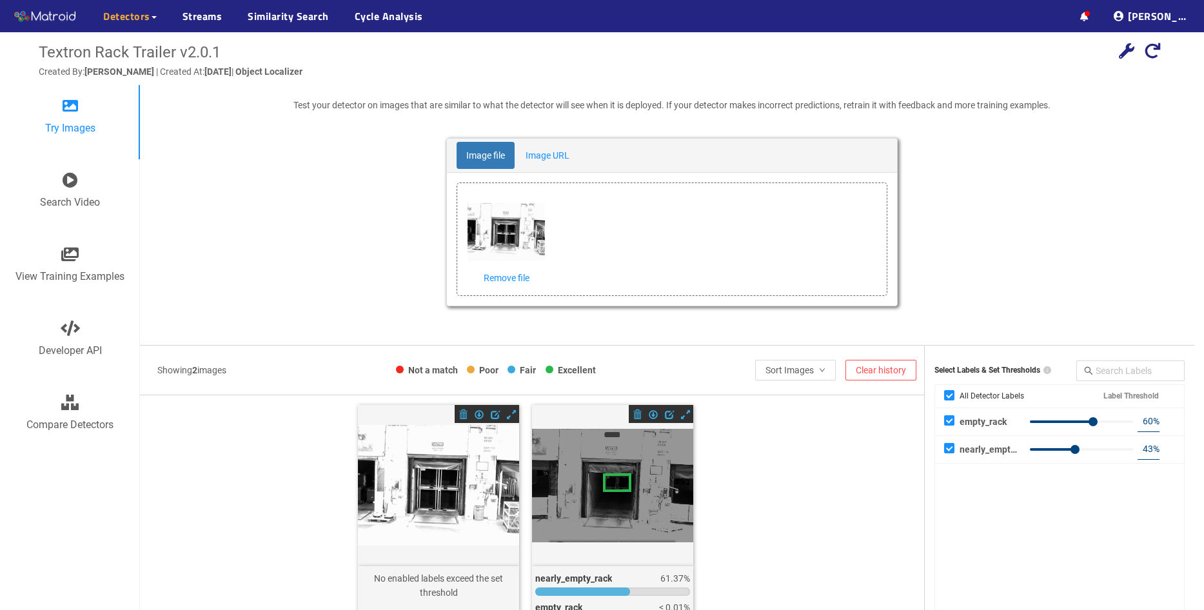
scroll to position [64, 0]
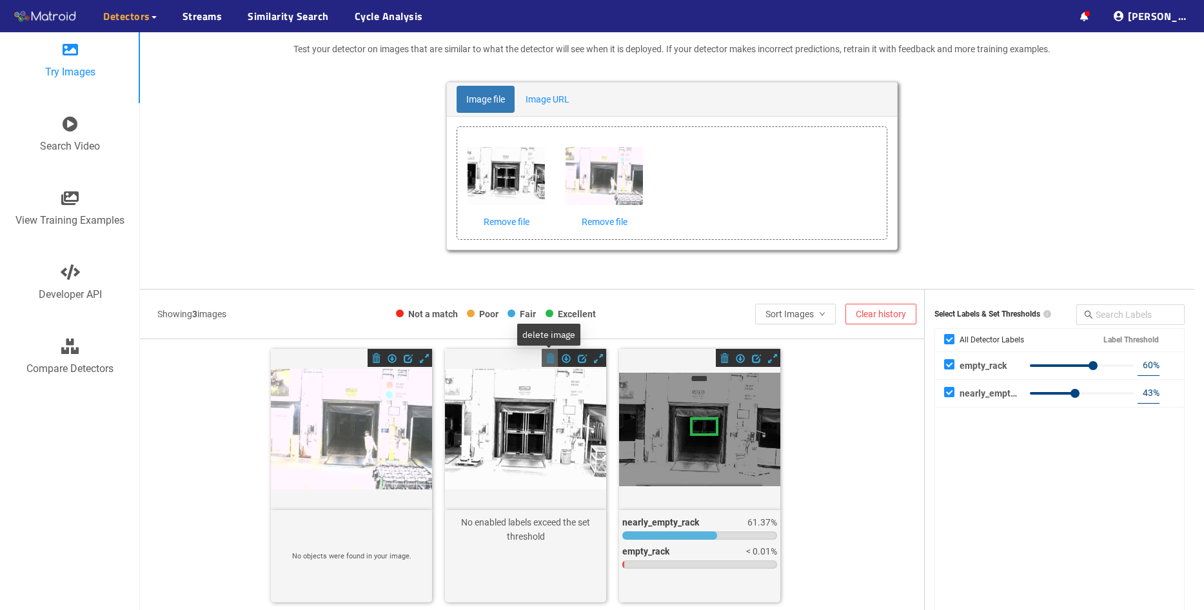
click at [548, 359] on span at bounding box center [549, 358] width 9 height 9
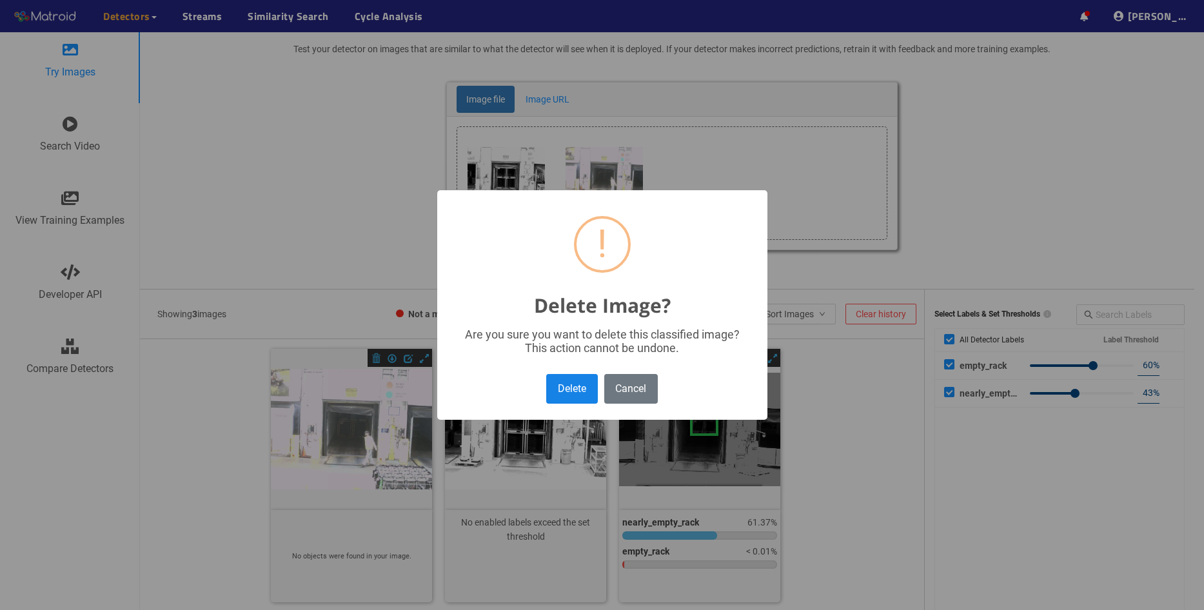
click at [574, 389] on button "Delete" at bounding box center [571, 388] width 51 height 29
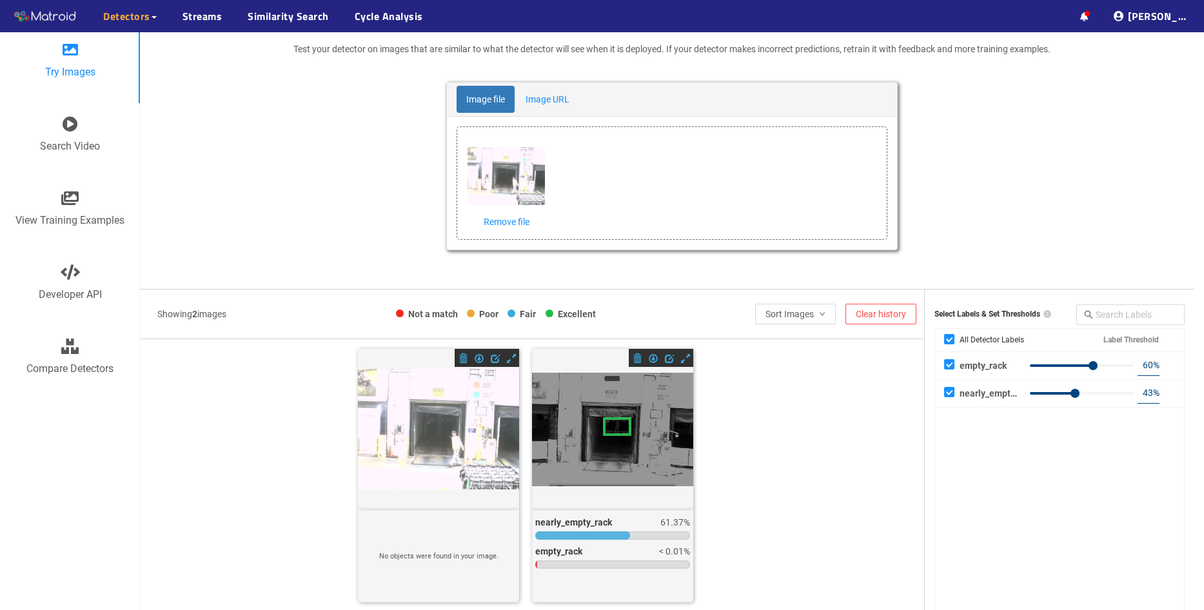
scroll to position [93, 0]
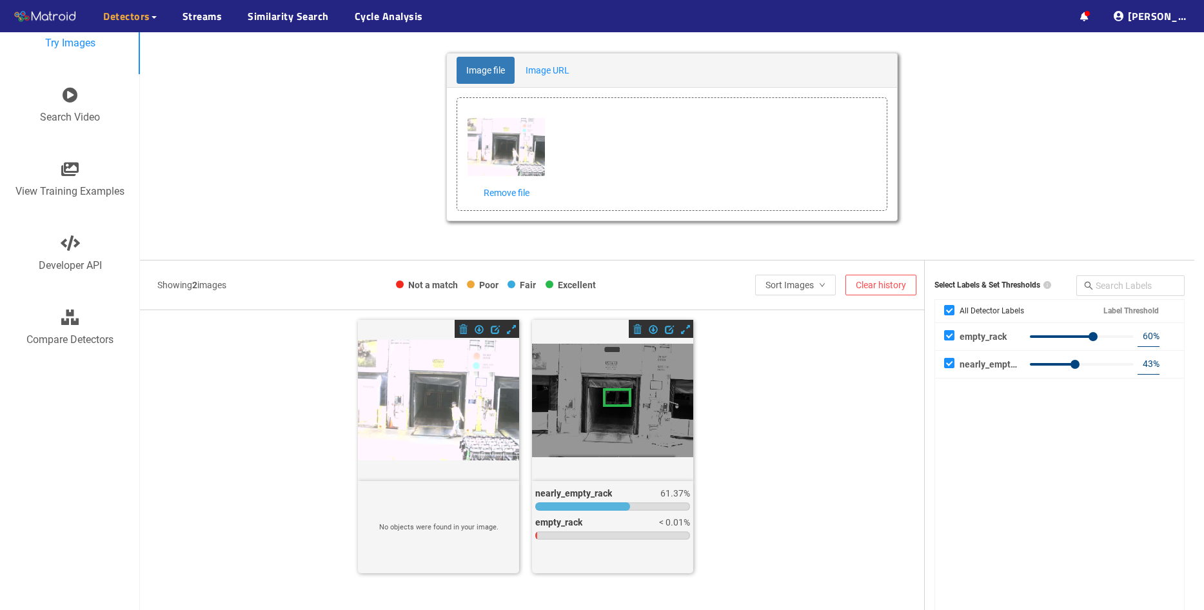
click at [451, 426] on div at bounding box center [438, 400] width 161 height 121
click at [436, 424] on div at bounding box center [438, 400] width 161 height 121
click at [438, 465] on div at bounding box center [438, 400] width 161 height 161
click at [429, 405] on div at bounding box center [438, 400] width 161 height 121
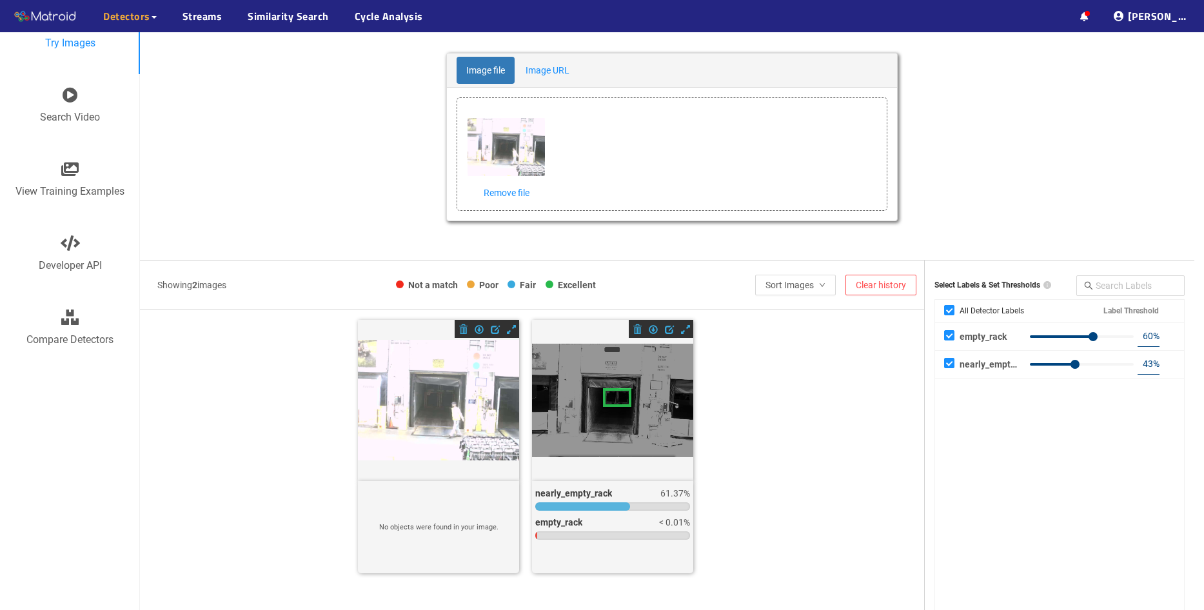
click at [442, 426] on div at bounding box center [438, 400] width 161 height 121
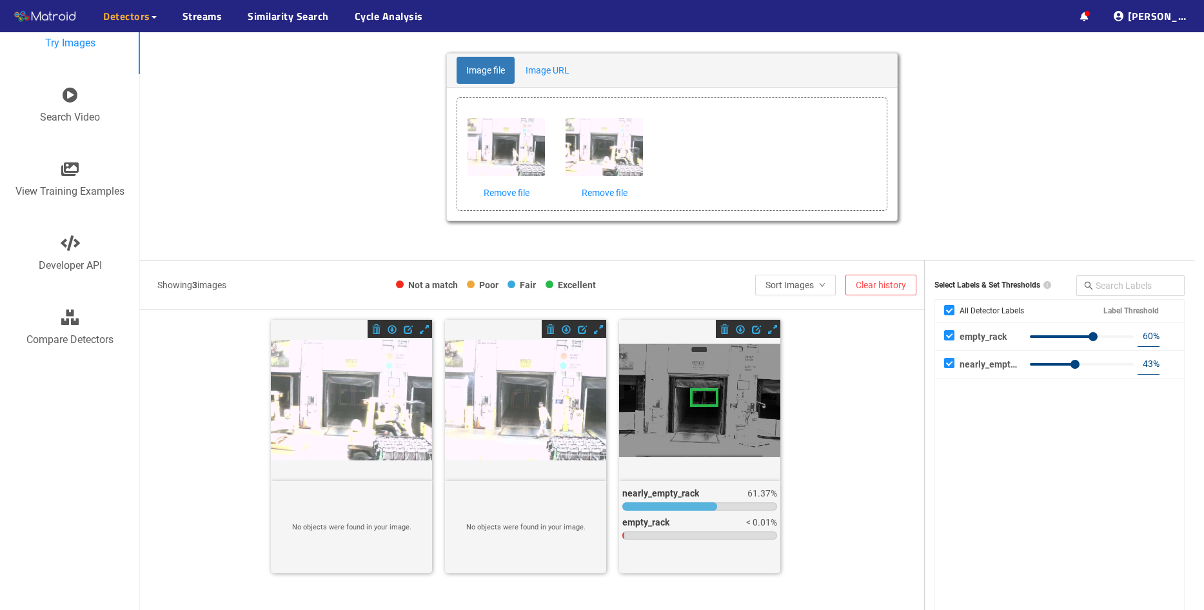
click at [531, 445] on div at bounding box center [525, 400] width 161 height 121
click at [505, 358] on div at bounding box center [525, 400] width 161 height 121
click at [359, 406] on div at bounding box center [351, 400] width 161 height 121
click at [612, 195] on link "Remove file" at bounding box center [603, 193] width 77 height 14
click at [507, 196] on link "Remove file" at bounding box center [505, 193] width 77 height 14
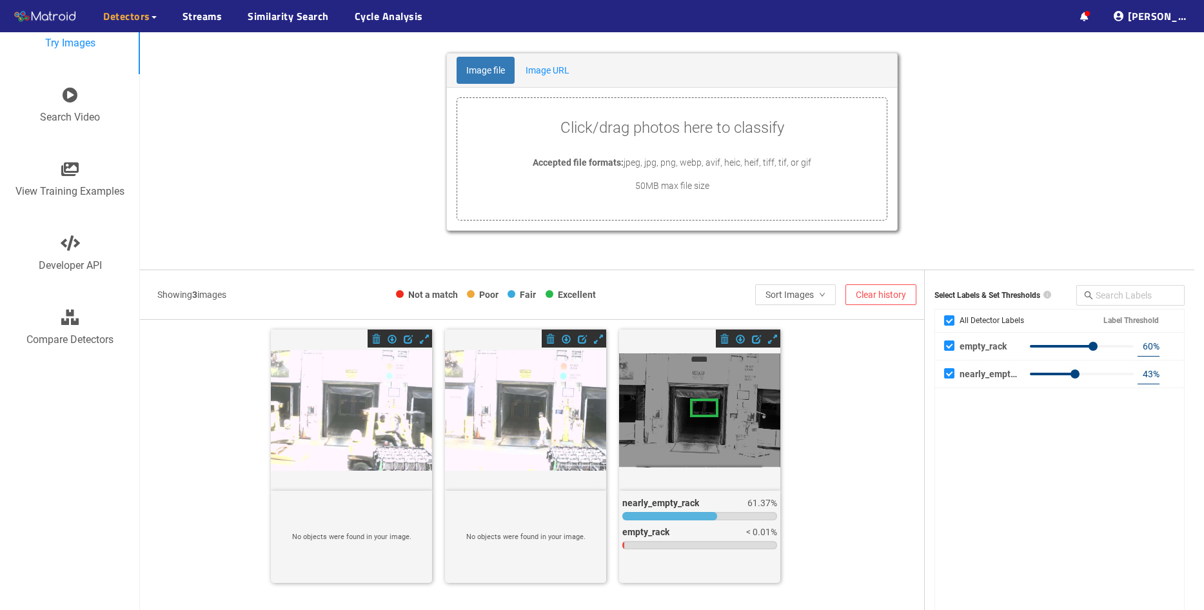
click at [386, 475] on div at bounding box center [351, 409] width 161 height 161
type input "43"
drag, startPoint x: 1096, startPoint y: 342, endPoint x: 1075, endPoint y: 345, distance: 21.4
click at [1075, 345] on div at bounding box center [1082, 346] width 104 height 8
type input "50"
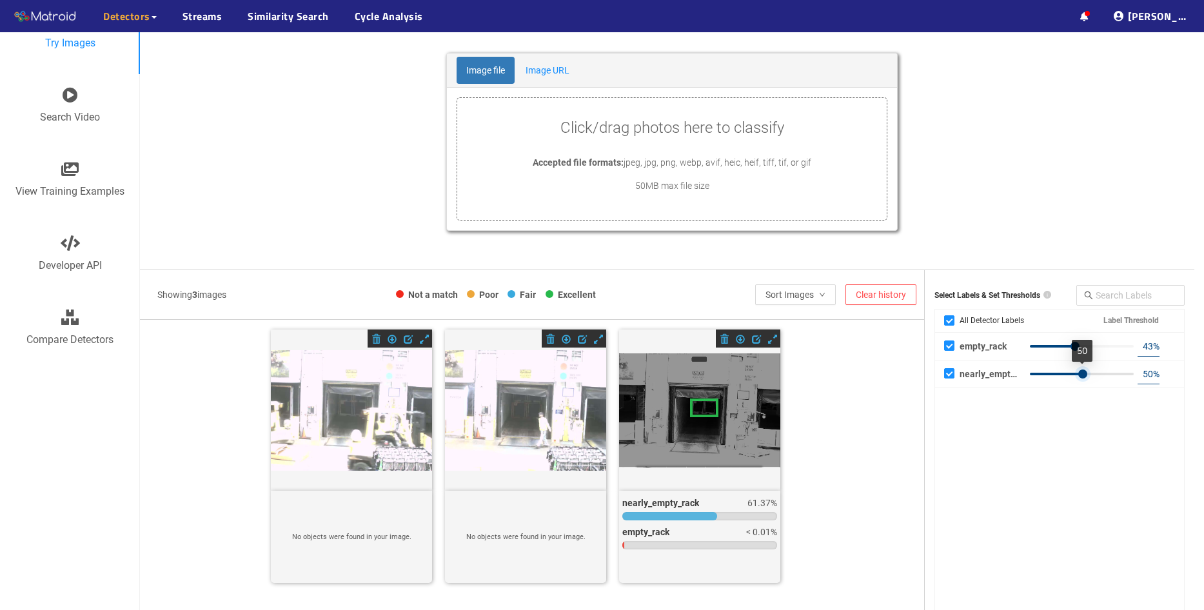
drag, startPoint x: 1075, startPoint y: 374, endPoint x: 1082, endPoint y: 373, distance: 7.1
click at [1082, 373] on div at bounding box center [1082, 373] width 9 height 9
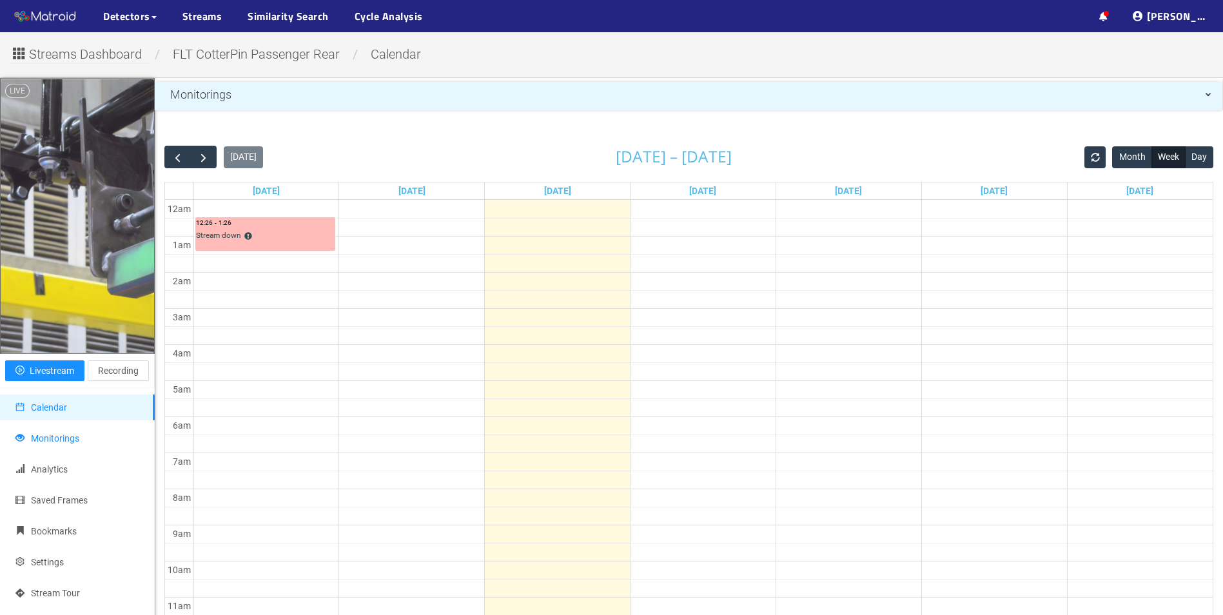
click at [63, 438] on span "Monitorings" at bounding box center [55, 438] width 48 height 10
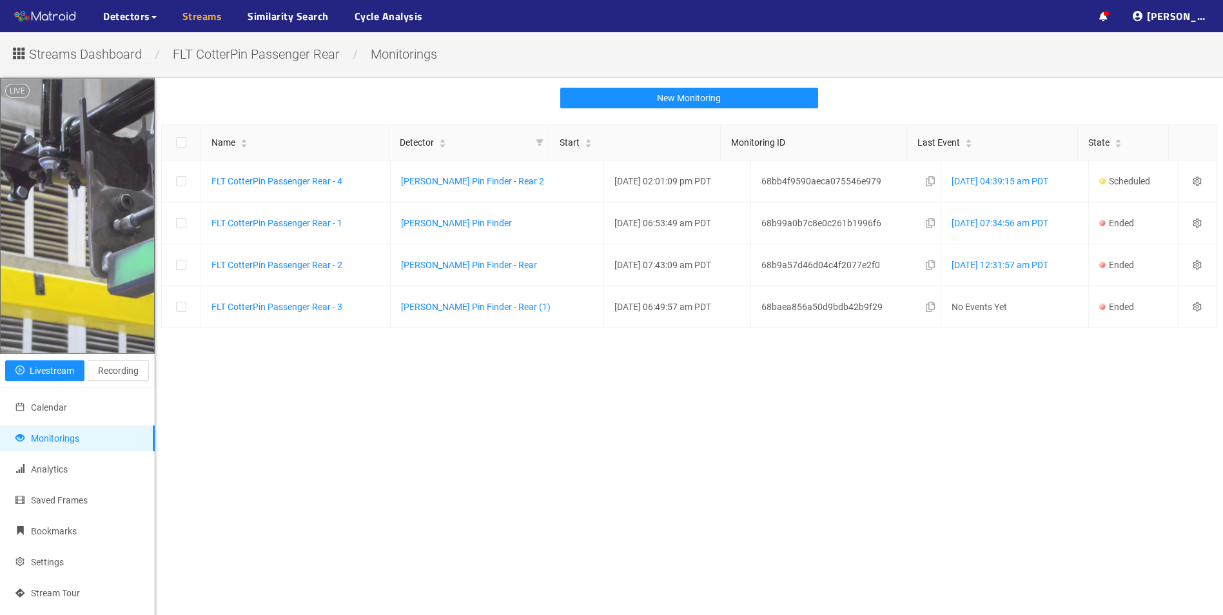
click at [213, 23] on link "Streams" at bounding box center [202, 15] width 40 height 15
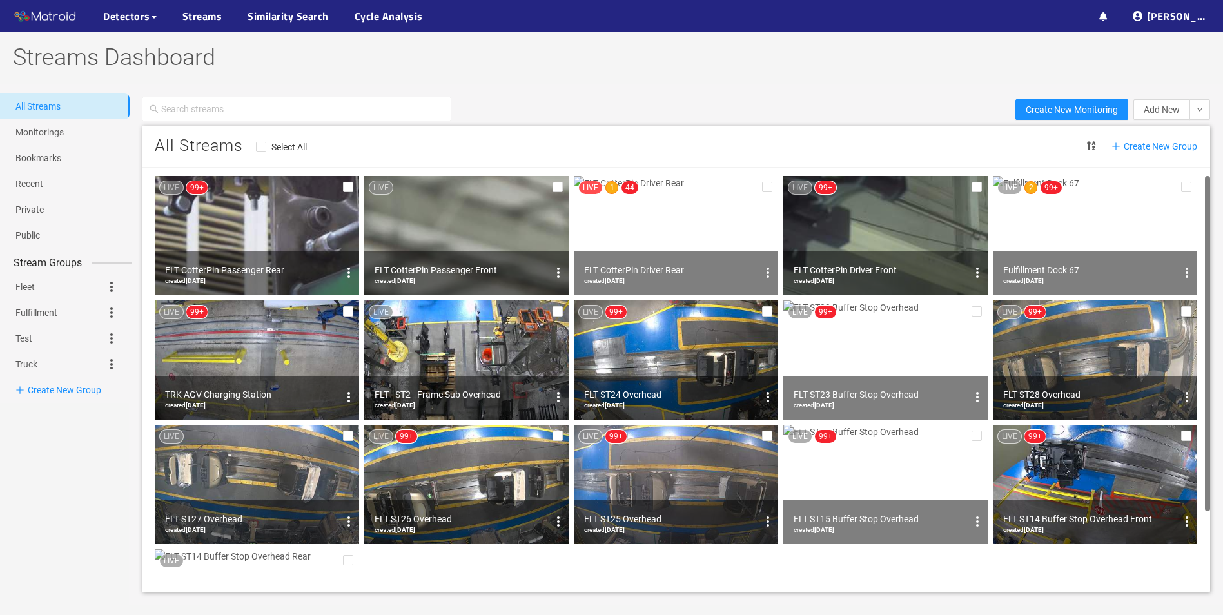
click at [1096, 240] on img at bounding box center [1095, 235] width 204 height 119
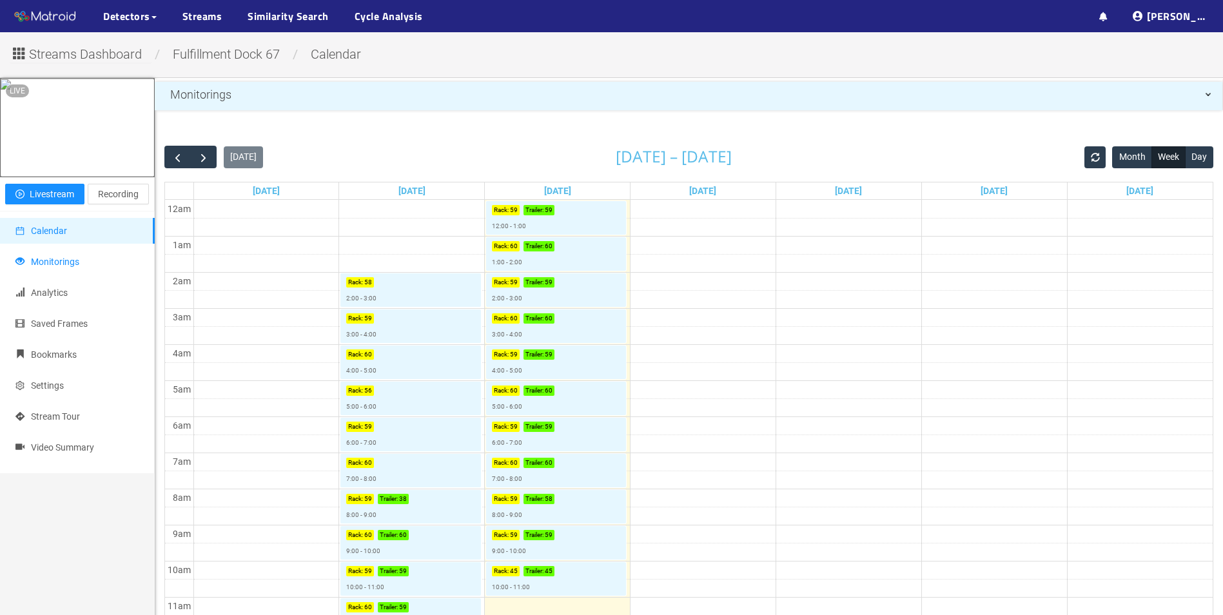
click at [60, 267] on span "Monitorings" at bounding box center [55, 262] width 48 height 10
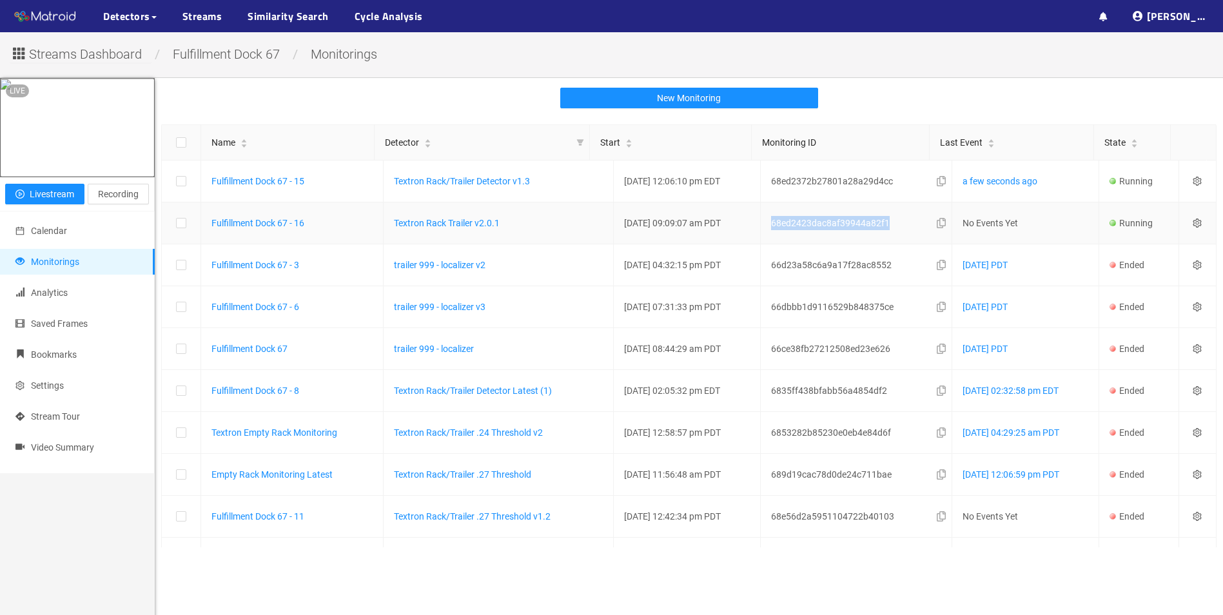
drag, startPoint x: 878, startPoint y: 222, endPoint x: 761, endPoint y: 226, distance: 116.7
click at [761, 226] on td "68ed2423dac8af39944a82f1" at bounding box center [857, 223] width 192 height 42
copy span "68ed2423dac8af39944a82f1"
drag, startPoint x: 878, startPoint y: 181, endPoint x: 763, endPoint y: 181, distance: 115.4
click at [771, 181] on div "68ed2372b27801a28a29d4cc" at bounding box center [861, 181] width 181 height 21
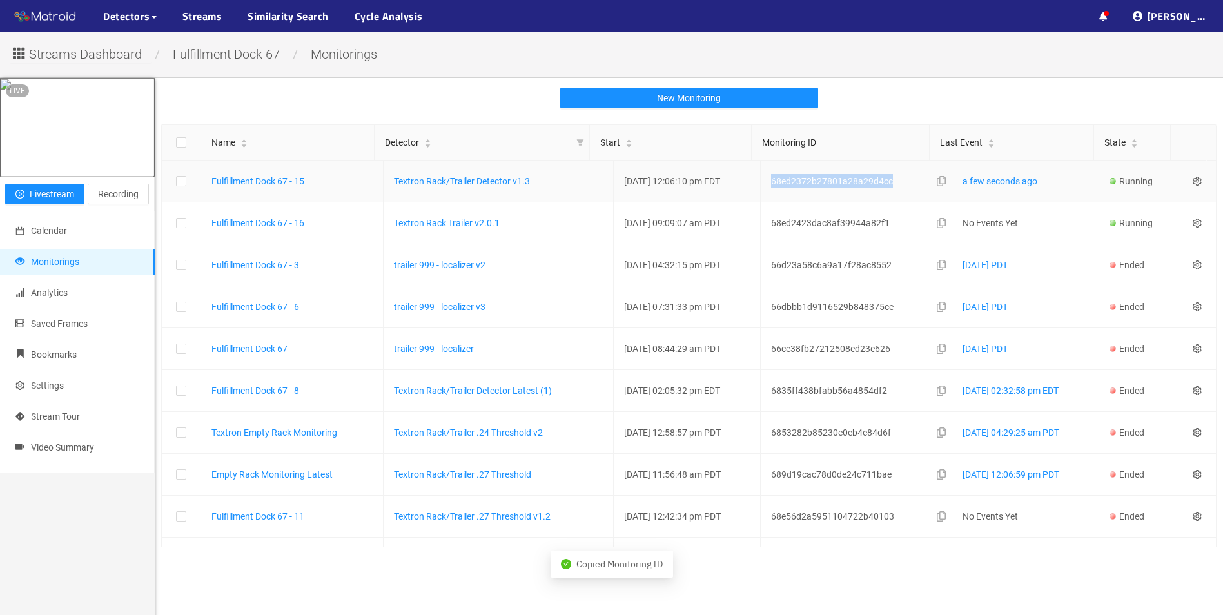
copy span "68ed2372b27801a28a29d4cc"
click at [470, 180] on link "Textron Rack/Trailer Detector v1.3" at bounding box center [462, 181] width 136 height 10
click at [467, 225] on link "Textron Rack Trailer v2.0.1" at bounding box center [447, 223] width 106 height 10
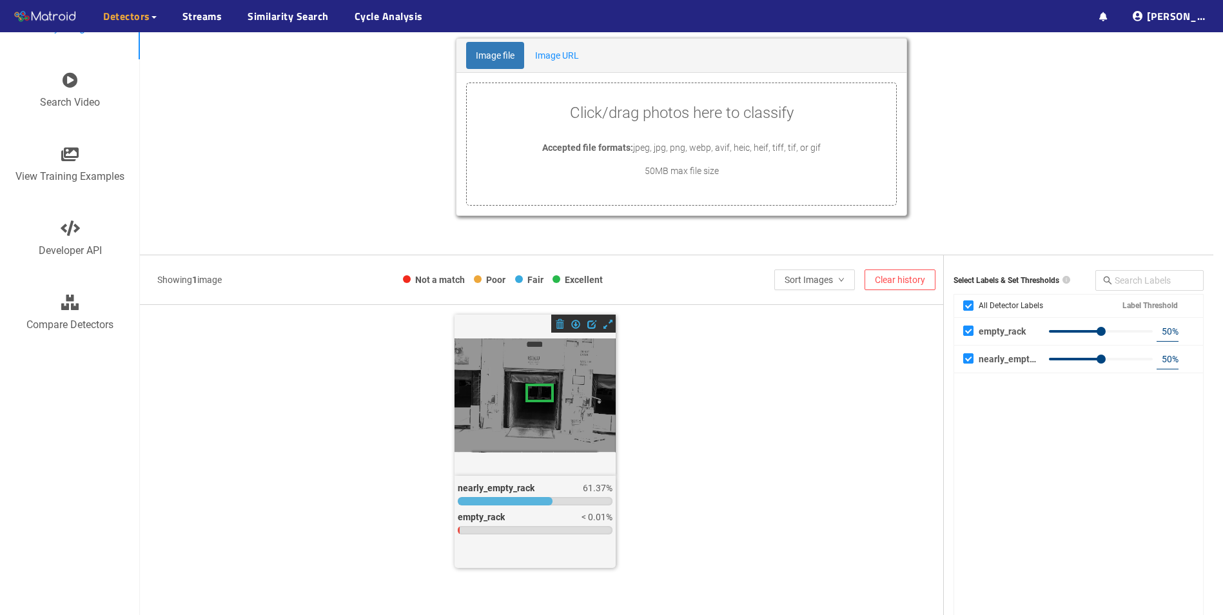
scroll to position [129, 0]
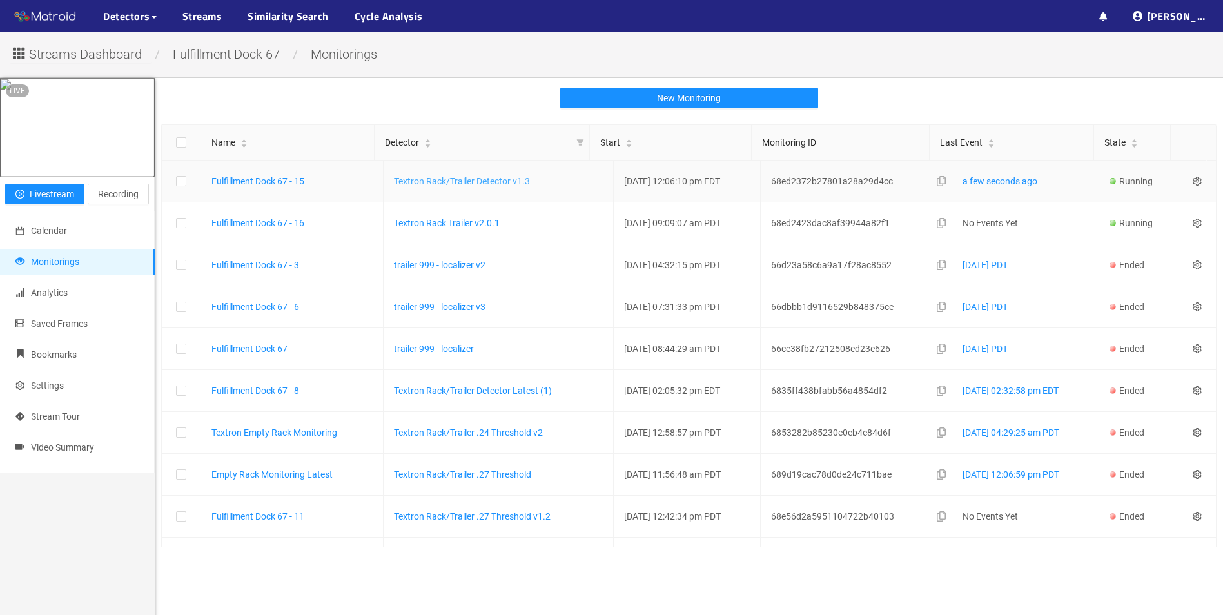
click at [483, 179] on link "Textron Rack/Trailer Detector v1.3" at bounding box center [462, 181] width 136 height 10
click at [449, 223] on link "Textron Rack Trailer v2.0.1" at bounding box center [447, 223] width 106 height 10
click at [457, 182] on link "Textron Rack/Trailer Detector v1.3" at bounding box center [462, 181] width 136 height 10
drag, startPoint x: 882, startPoint y: 224, endPoint x: 760, endPoint y: 220, distance: 121.9
click at [761, 220] on td "68ed2423dac8af39944a82f1" at bounding box center [857, 223] width 192 height 42
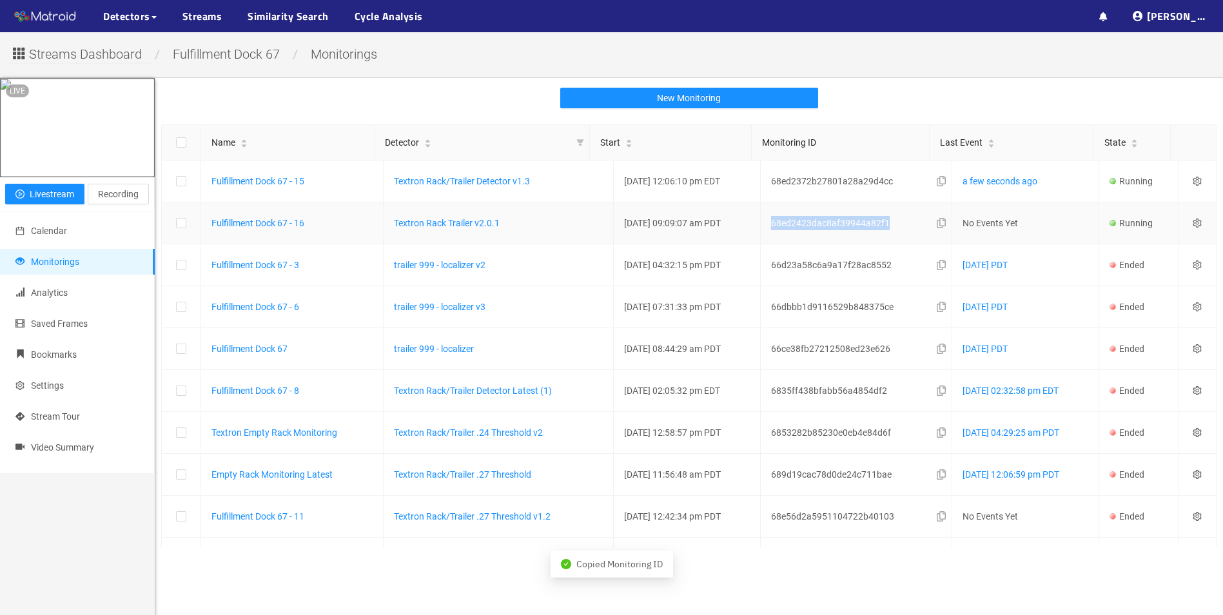
copy span "68ed2423dac8af39944a82f1"
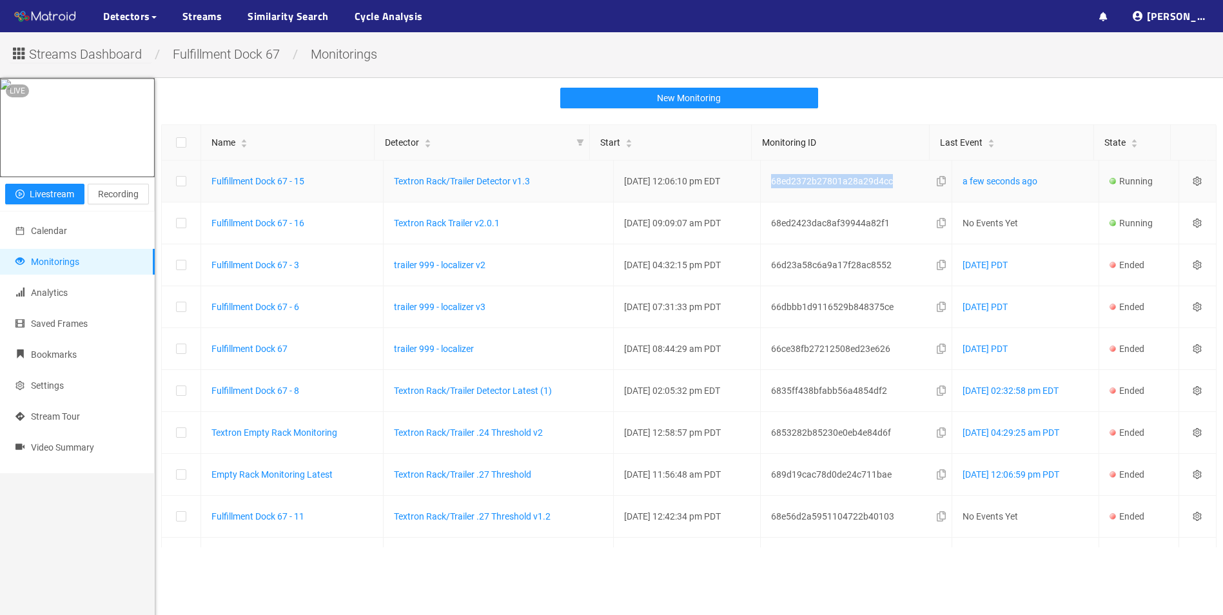
drag, startPoint x: 885, startPoint y: 182, endPoint x: 761, endPoint y: 184, distance: 123.8
click at [761, 184] on td "68ed2372b27801a28a29d4cc" at bounding box center [857, 182] width 192 height 42
copy span "68ed2372b27801a28a29d4cc"
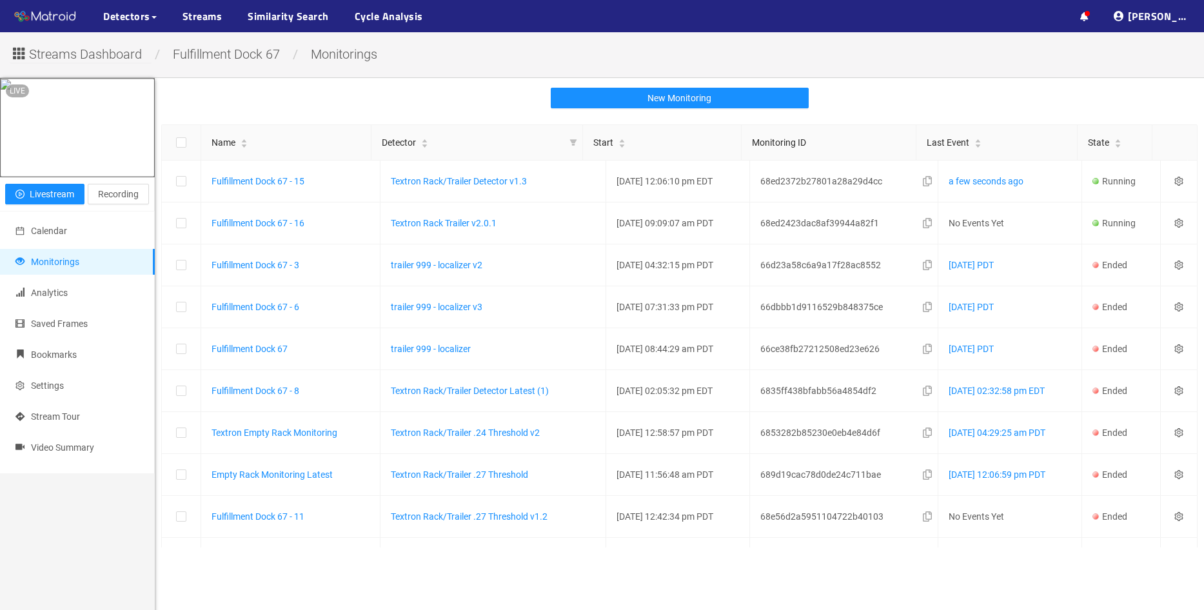
click at [879, 90] on div "New Monitoring" at bounding box center [679, 98] width 1049 height 21
click at [467, 182] on link "Textron Rack/Trailer Detector v1.3" at bounding box center [459, 181] width 136 height 10
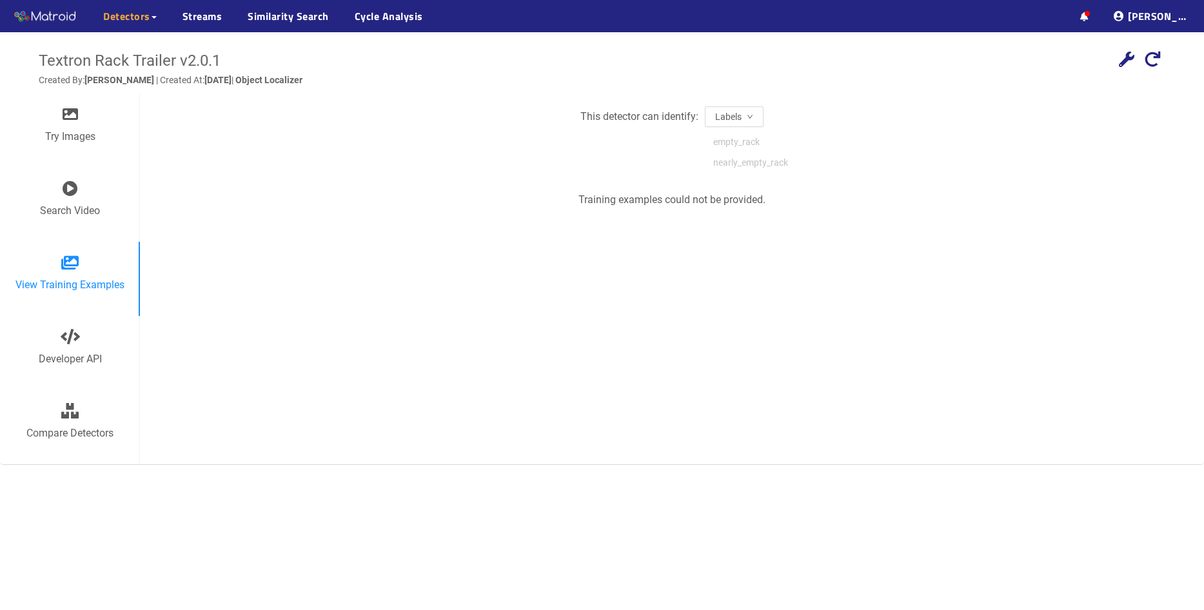
scroll to position [5, 0]
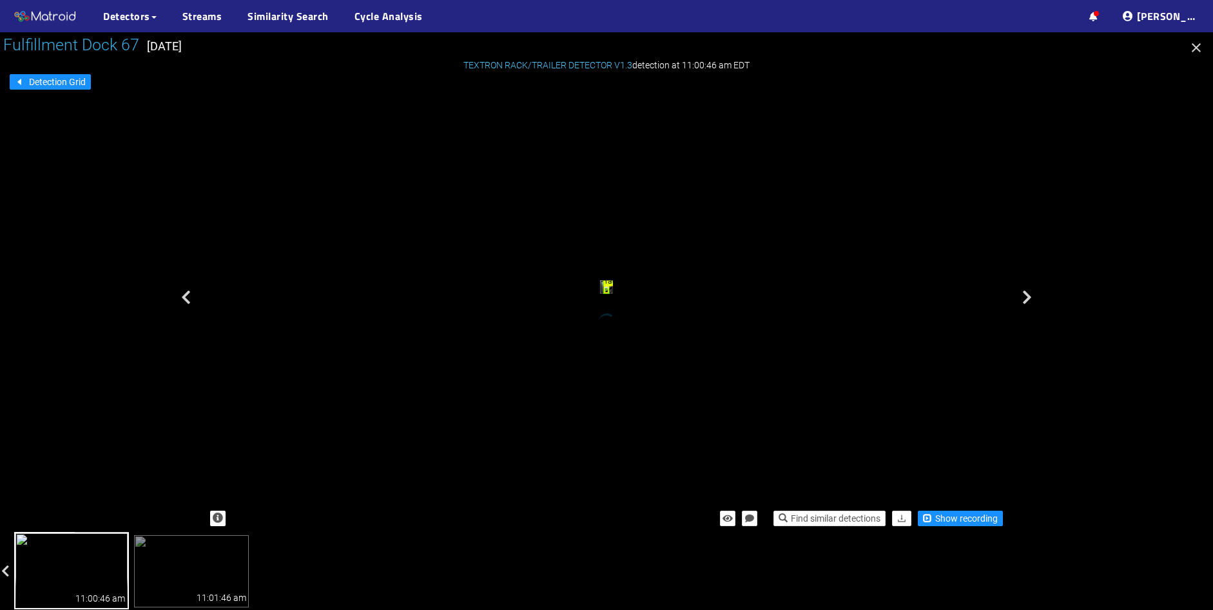
click at [1197, 51] on icon "button" at bounding box center [1196, 47] width 15 height 15
